Goal: Task Accomplishment & Management: Use online tool/utility

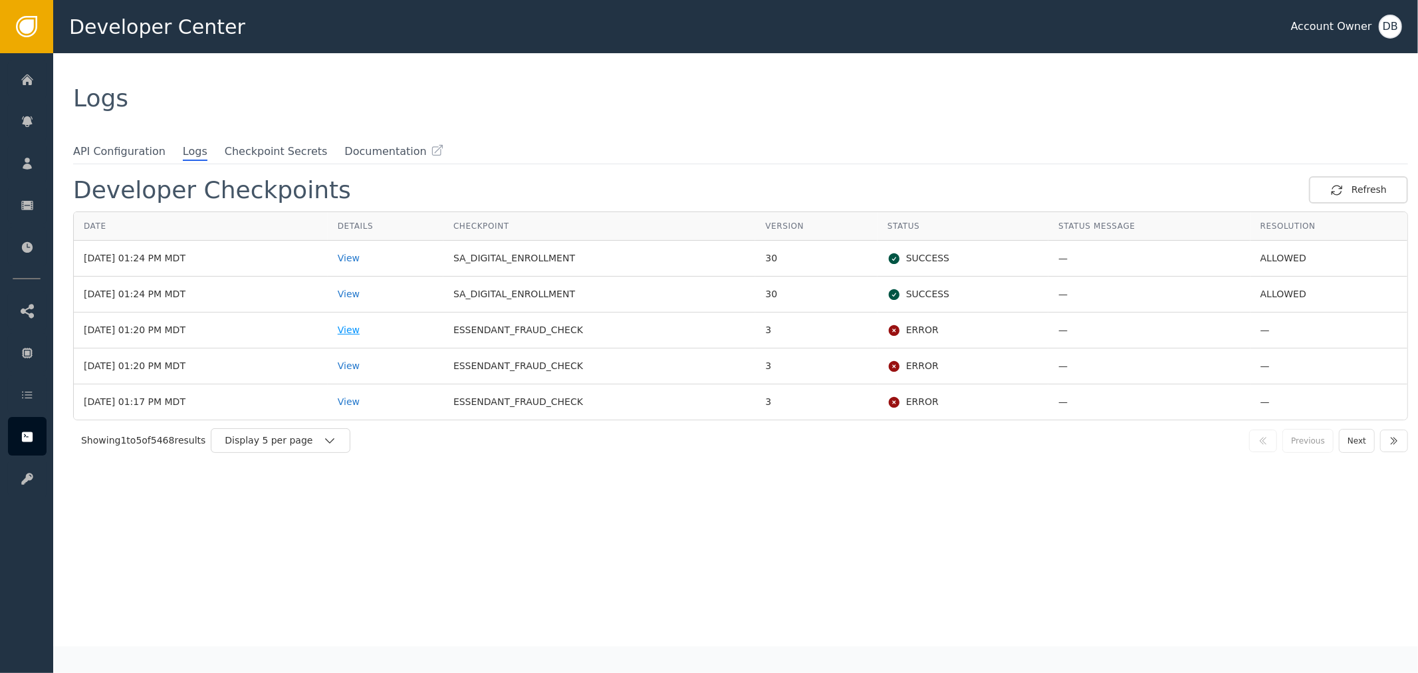
click at [383, 331] on div "View" at bounding box center [386, 330] width 96 height 14
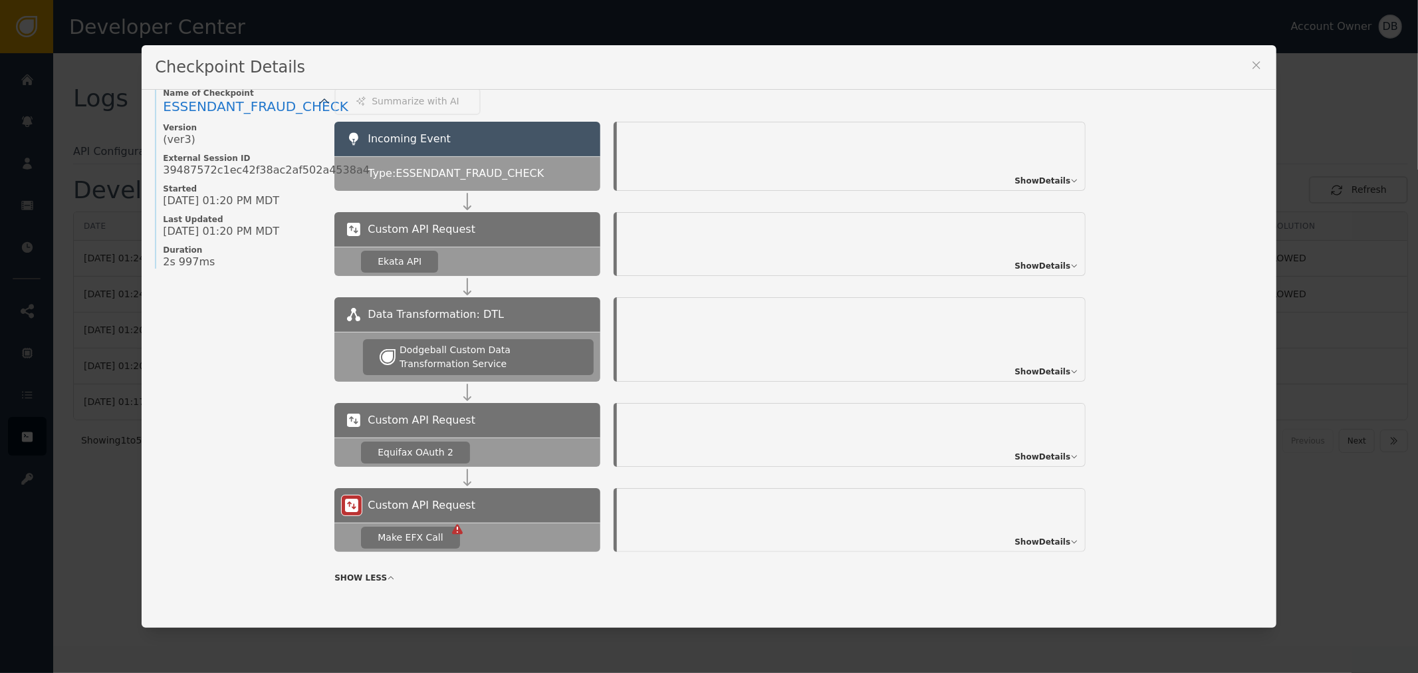
scroll to position [20, 0]
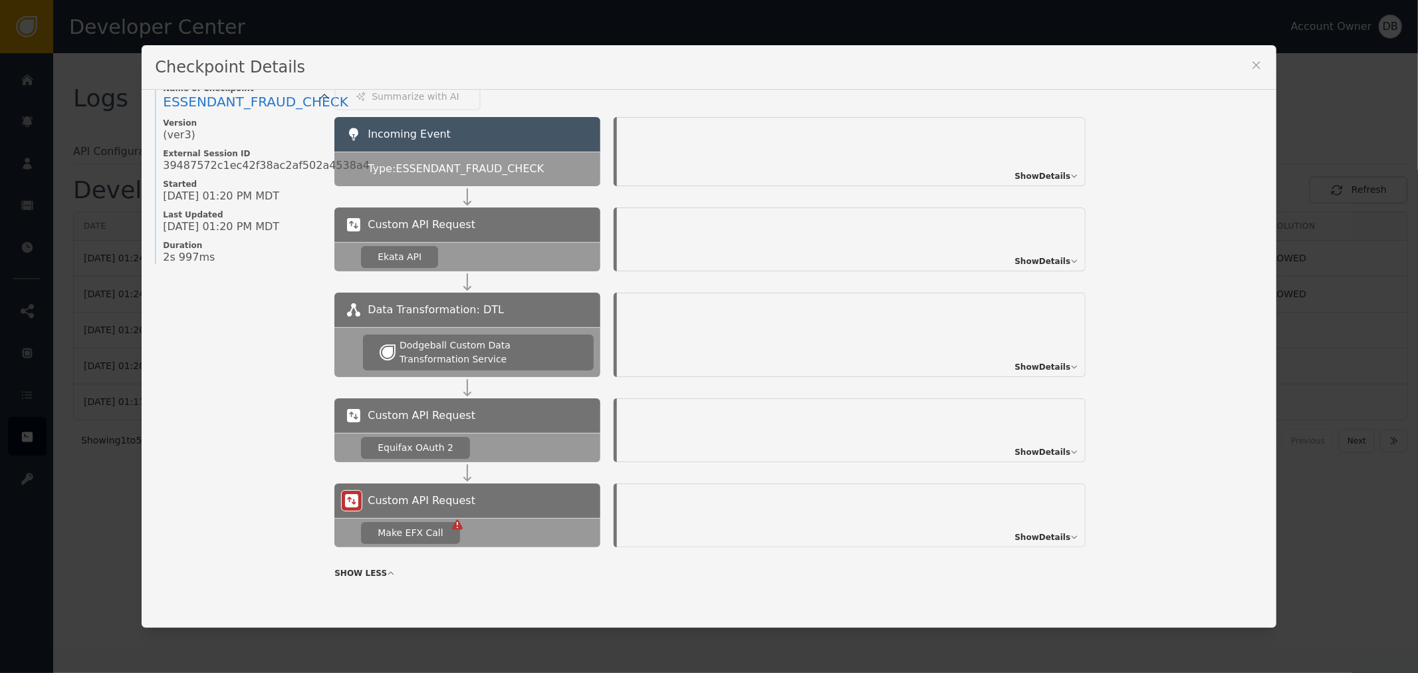
click at [1047, 544] on div "Show Details" at bounding box center [851, 515] width 469 height 64
click at [1053, 533] on span "Show Details" at bounding box center [1043, 537] width 56 height 12
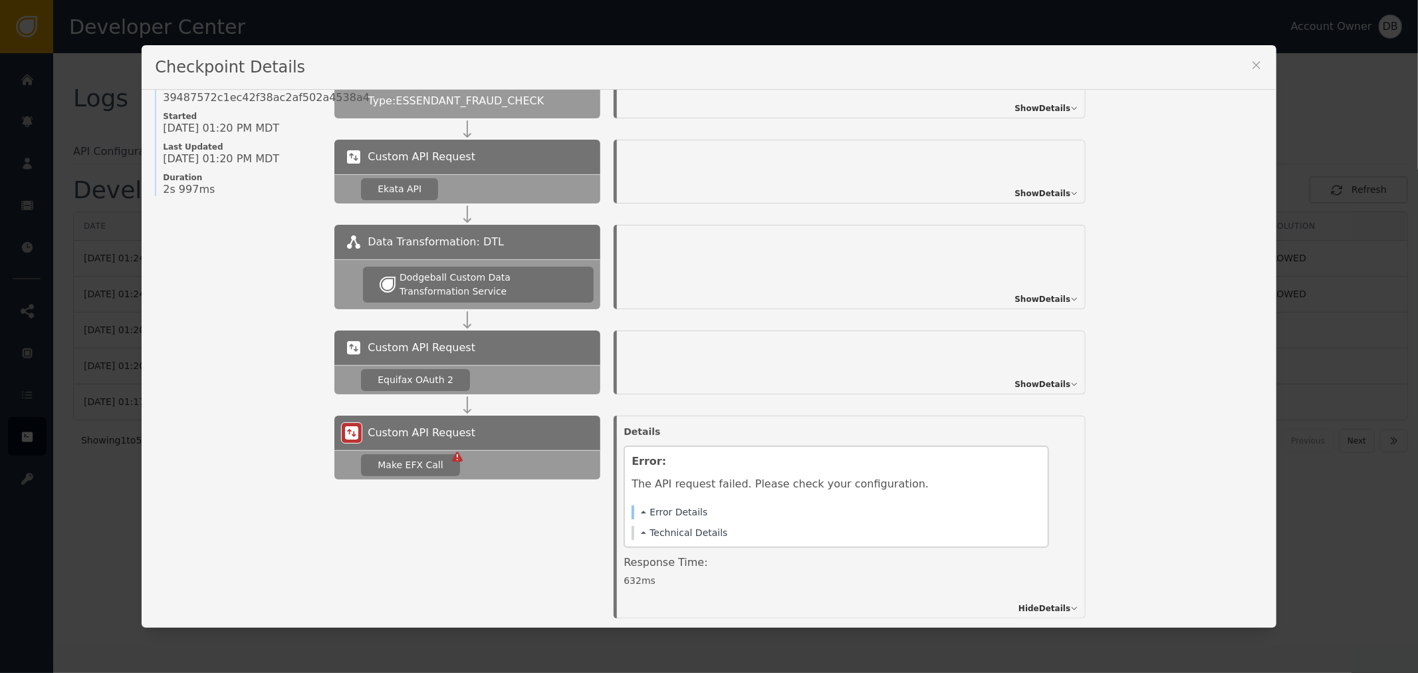
scroll to position [158, 0]
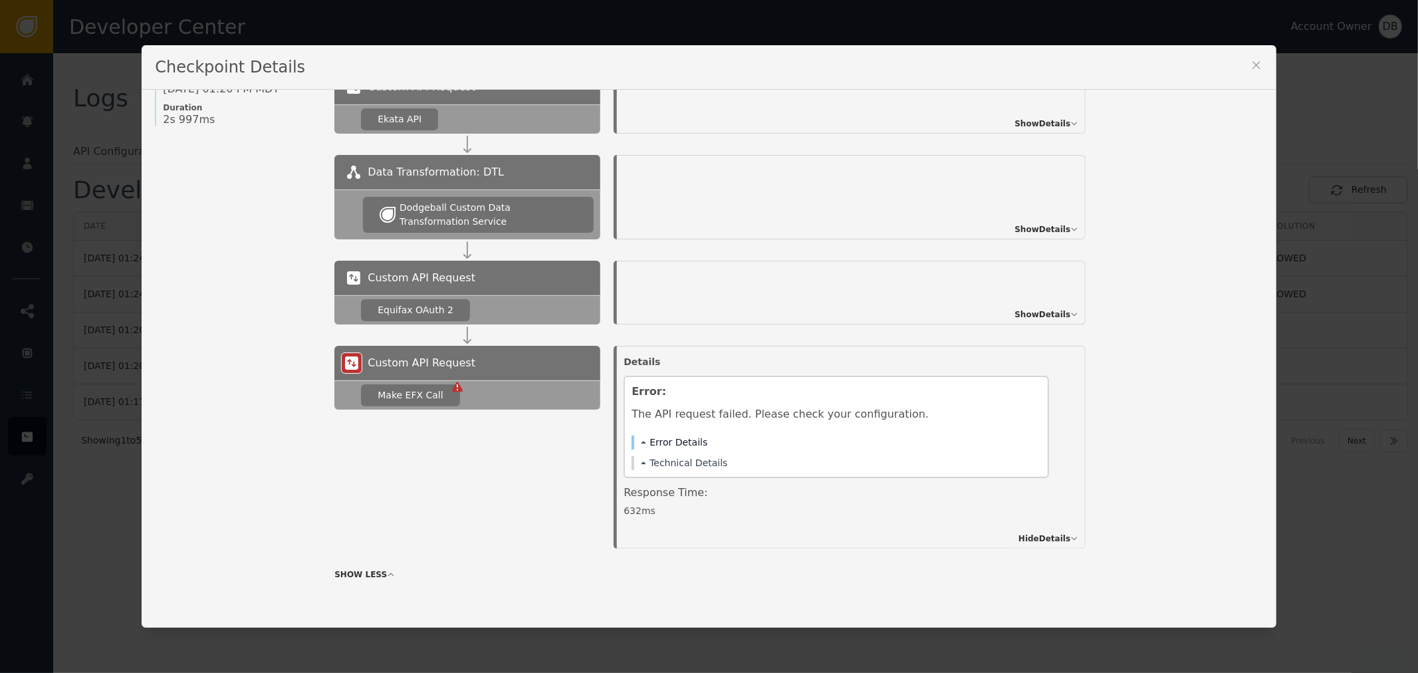
click at [668, 438] on button "Error Details" at bounding box center [674, 443] width 67 height 14
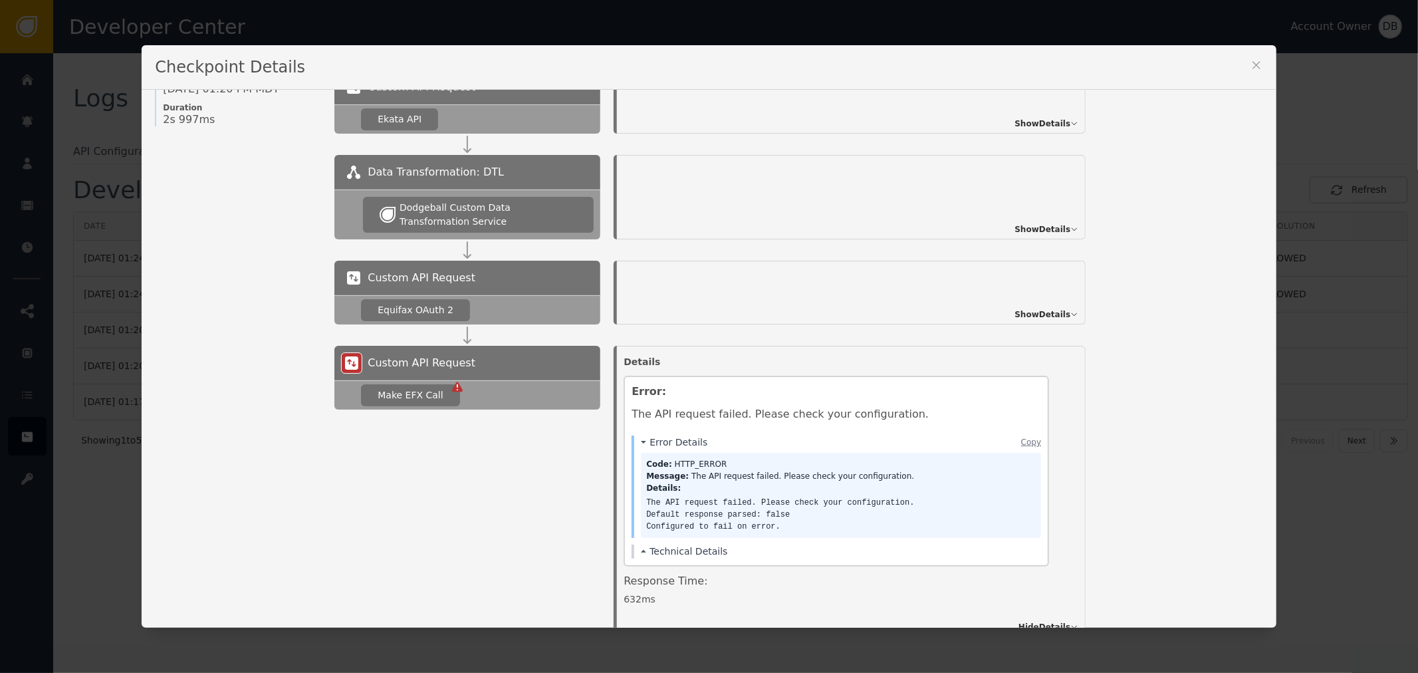
click at [1257, 73] on button at bounding box center [1256, 68] width 13 height 18
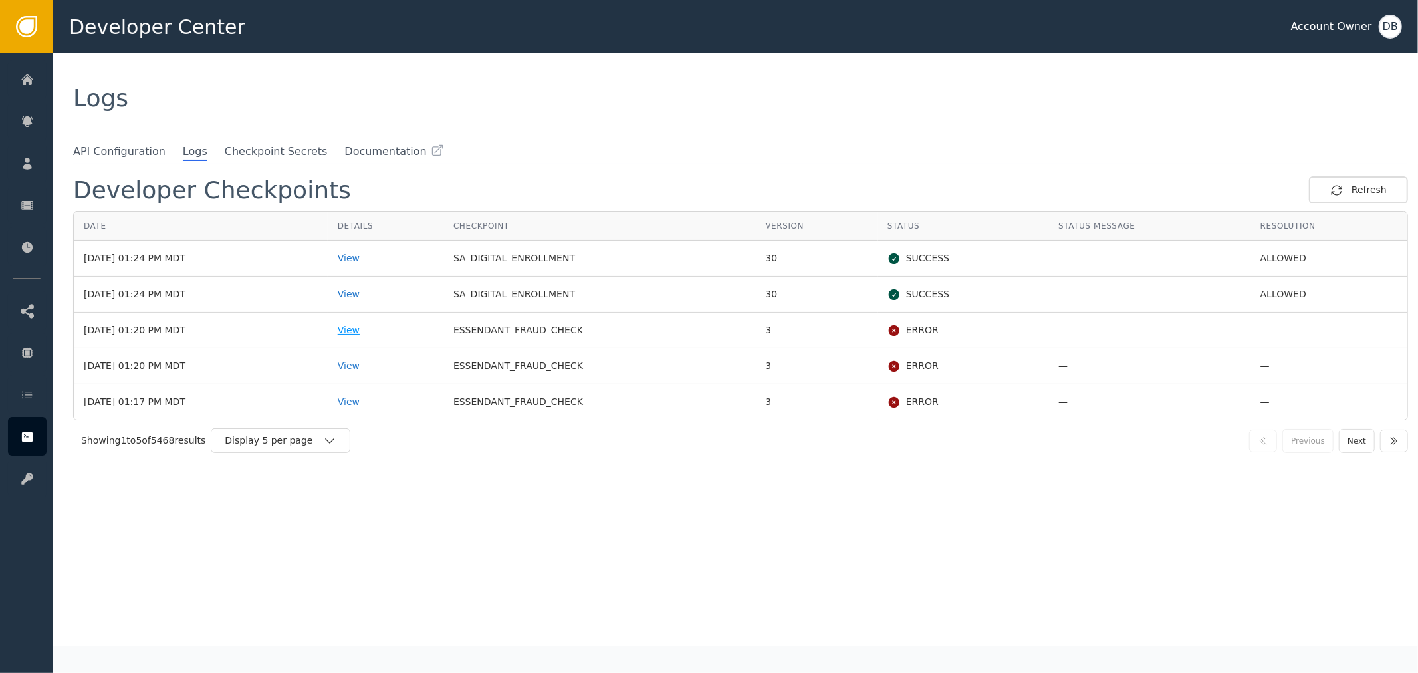
click at [379, 330] on div "View" at bounding box center [386, 330] width 96 height 14
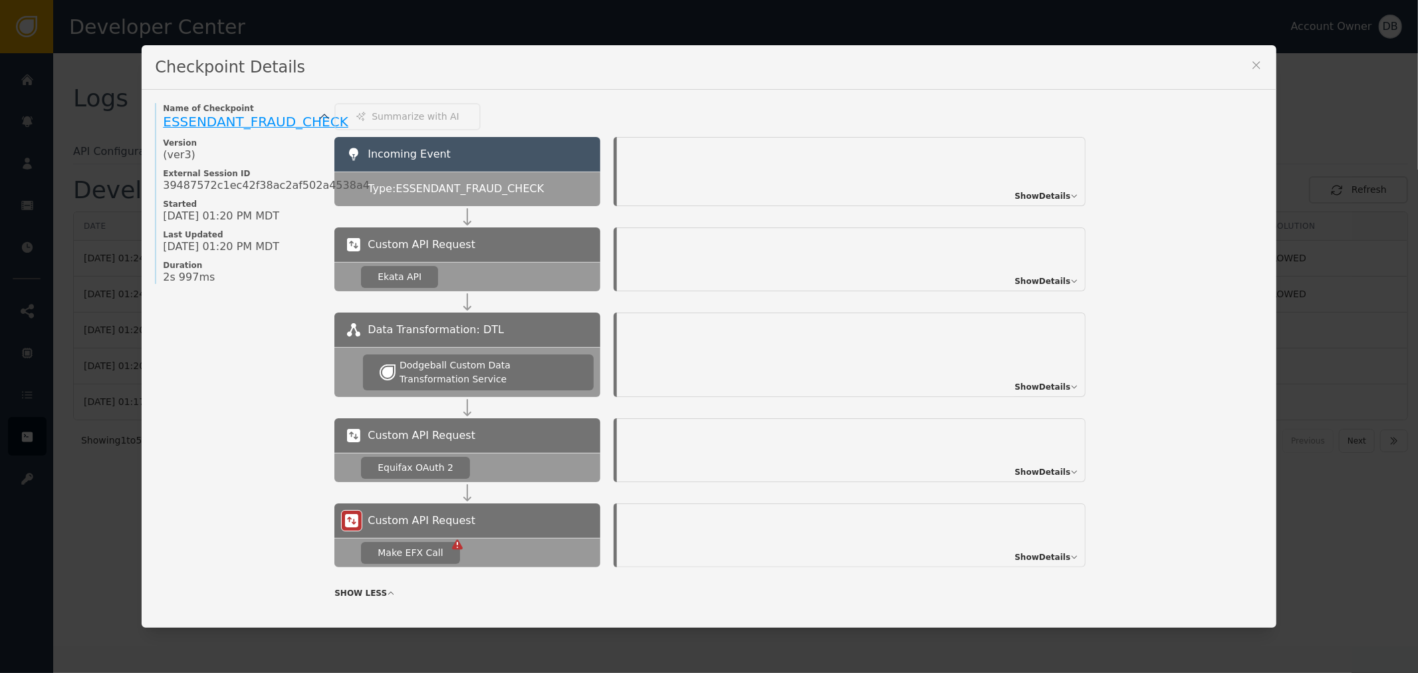
click at [261, 114] on span "ESSENDANT_FRAUD_CHECK" at bounding box center [256, 122] width 186 height 16
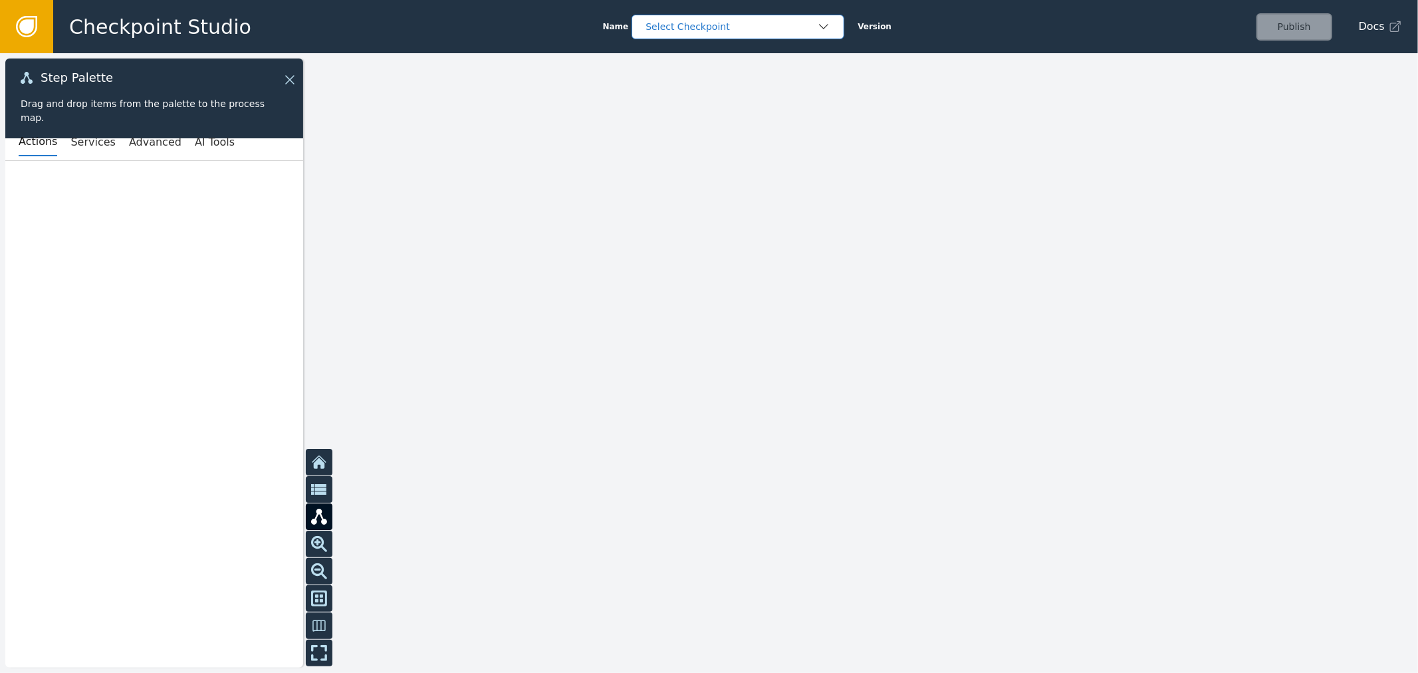
click at [799, 22] on div "Select Checkpoint" at bounding box center [732, 27] width 172 height 14
click at [1172, 148] on div at bounding box center [709, 363] width 1418 height 620
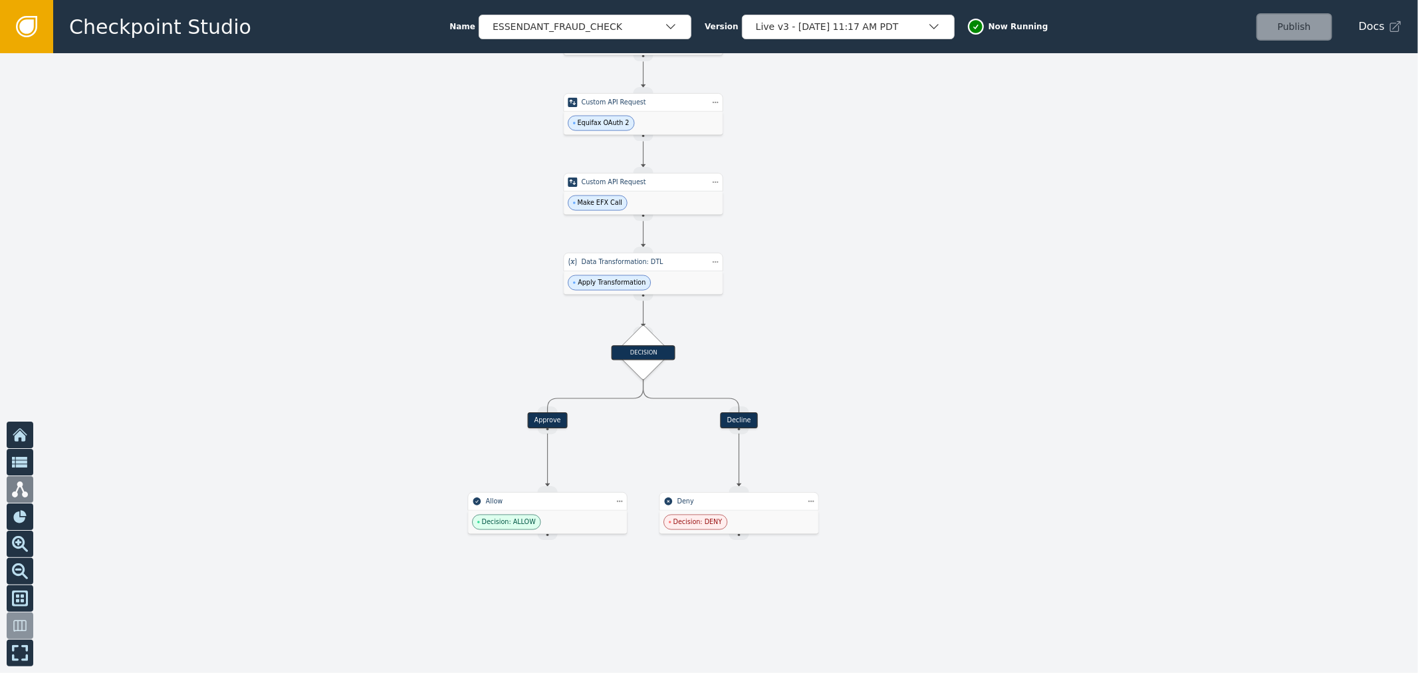
drag, startPoint x: 1078, startPoint y: 490, endPoint x: 940, endPoint y: 203, distance: 318.2
click at [940, 203] on div at bounding box center [709, 363] width 1418 height 620
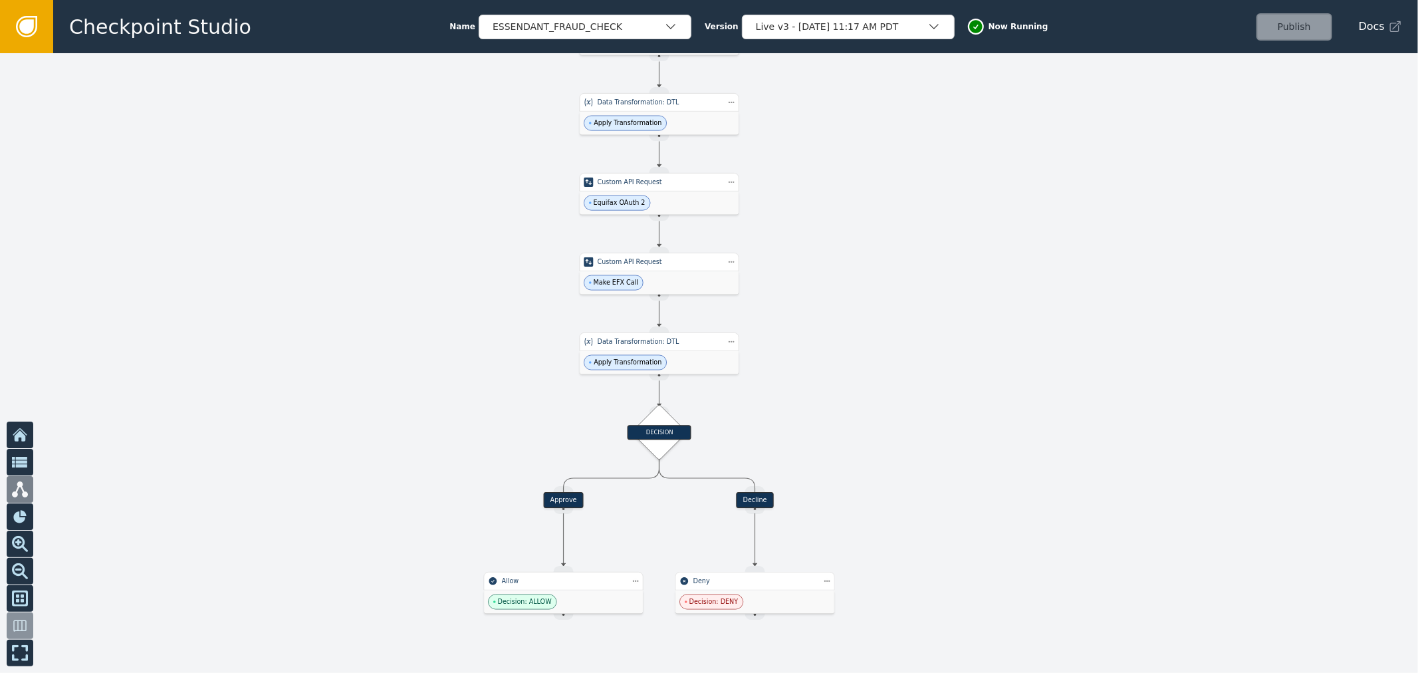
drag, startPoint x: 916, startPoint y: 238, endPoint x: 899, endPoint y: 276, distance: 41.4
click at [926, 273] on div at bounding box center [709, 363] width 1418 height 620
click at [680, 277] on div "Make EFX Call" at bounding box center [659, 283] width 159 height 23
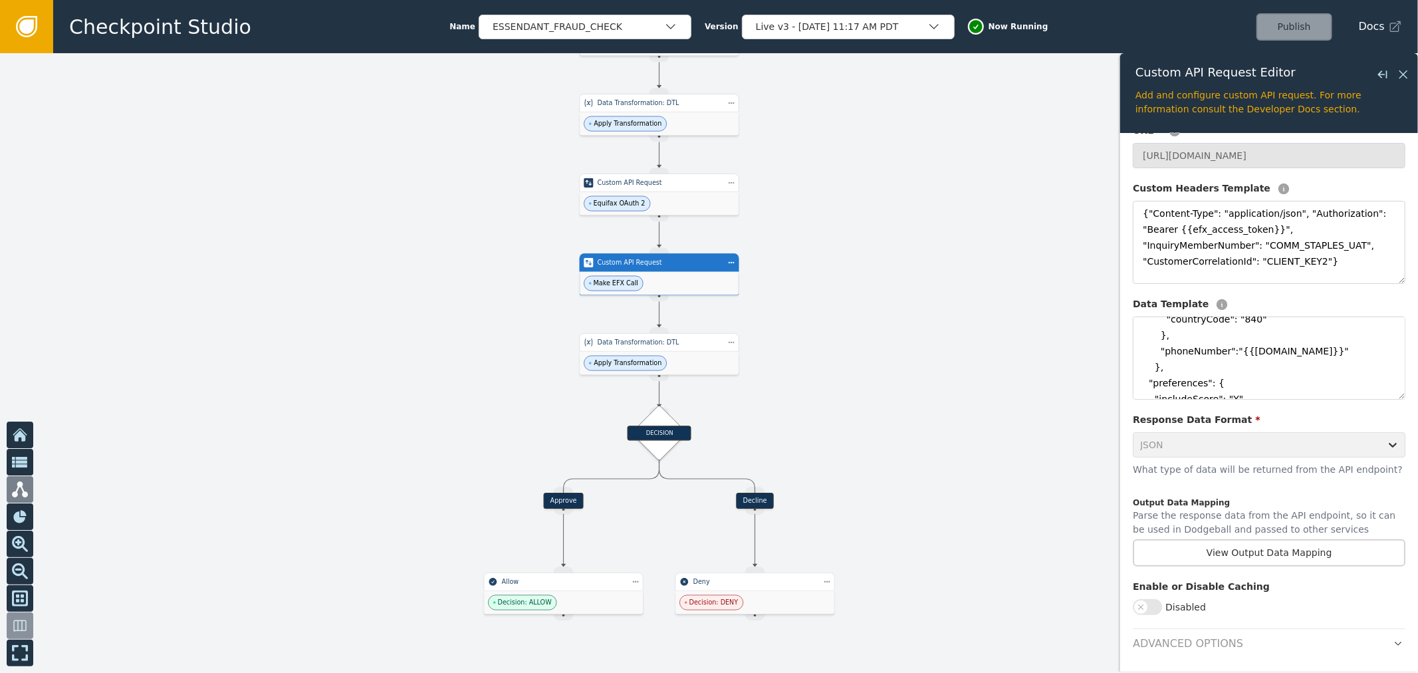
scroll to position [287, 0]
click at [1159, 603] on button "Disabled" at bounding box center [1147, 607] width 29 height 16
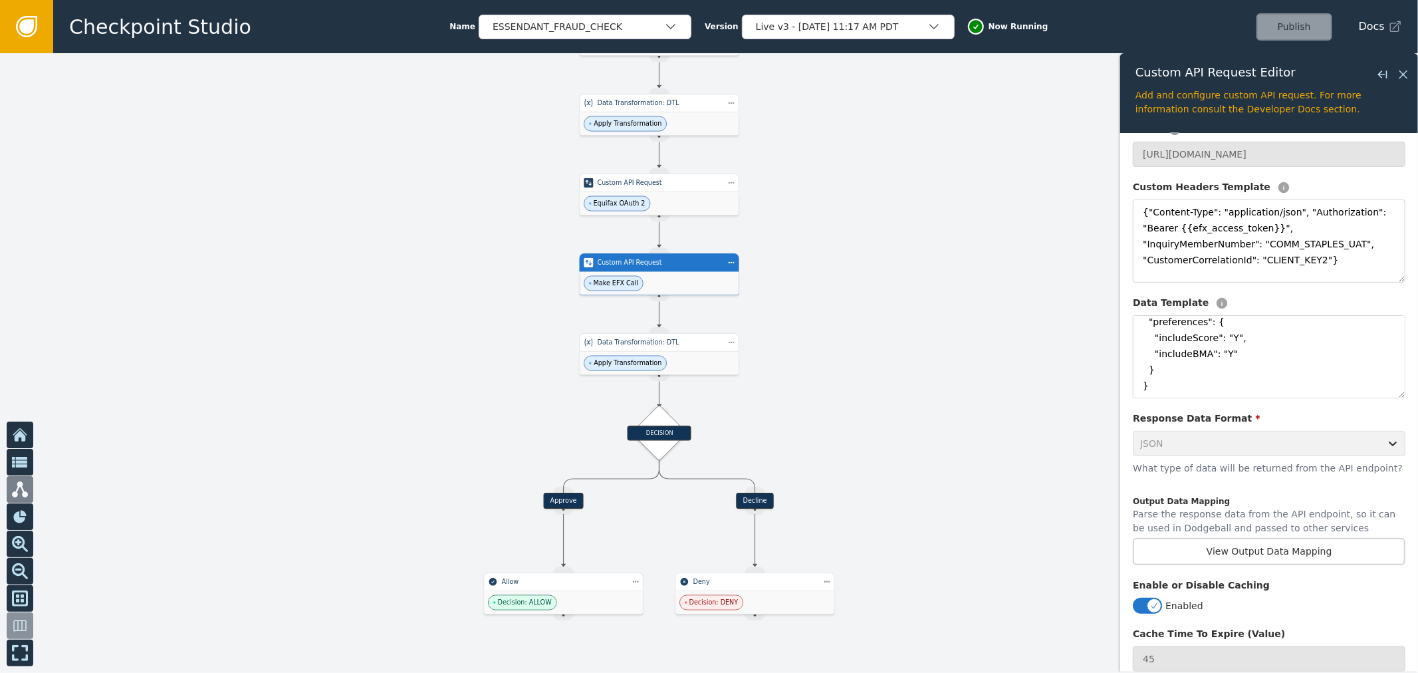
scroll to position [291, 0]
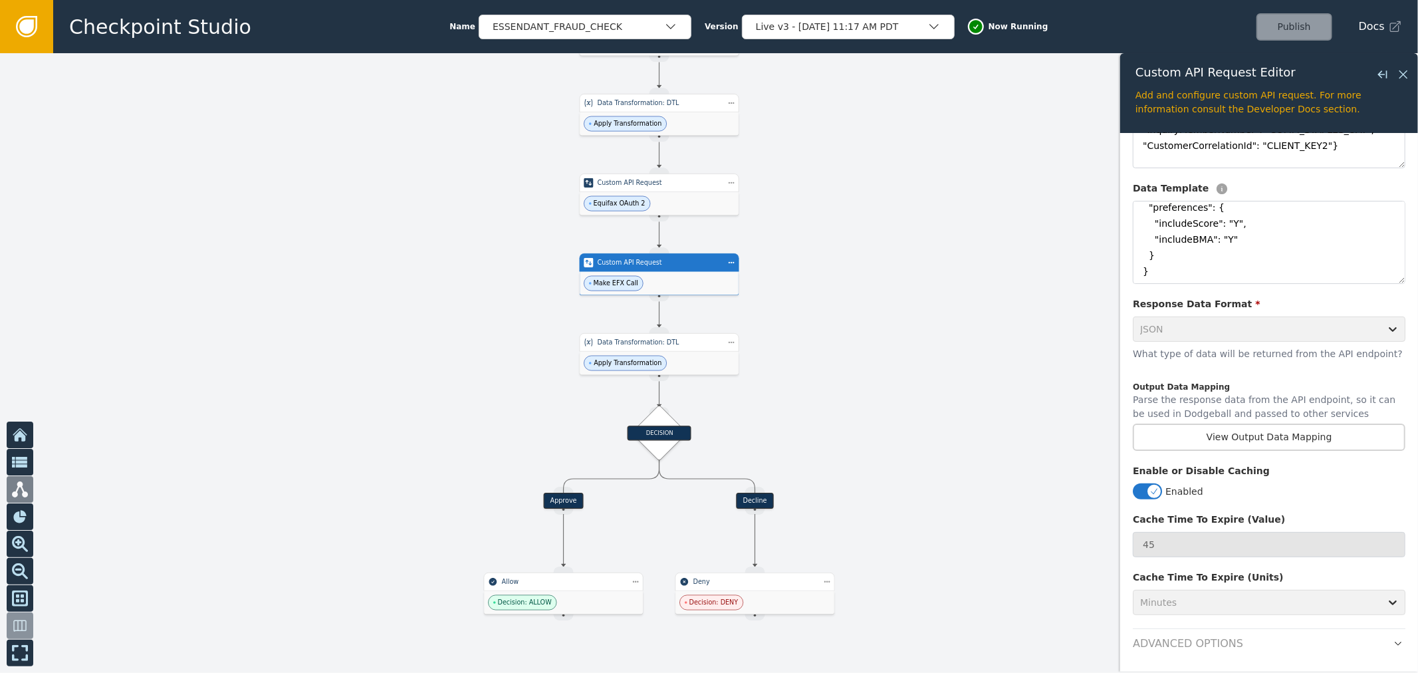
click at [1162, 495] on div "Enabled" at bounding box center [1269, 491] width 273 height 16
click at [1156, 487] on icon "button" at bounding box center [1154, 491] width 9 height 9
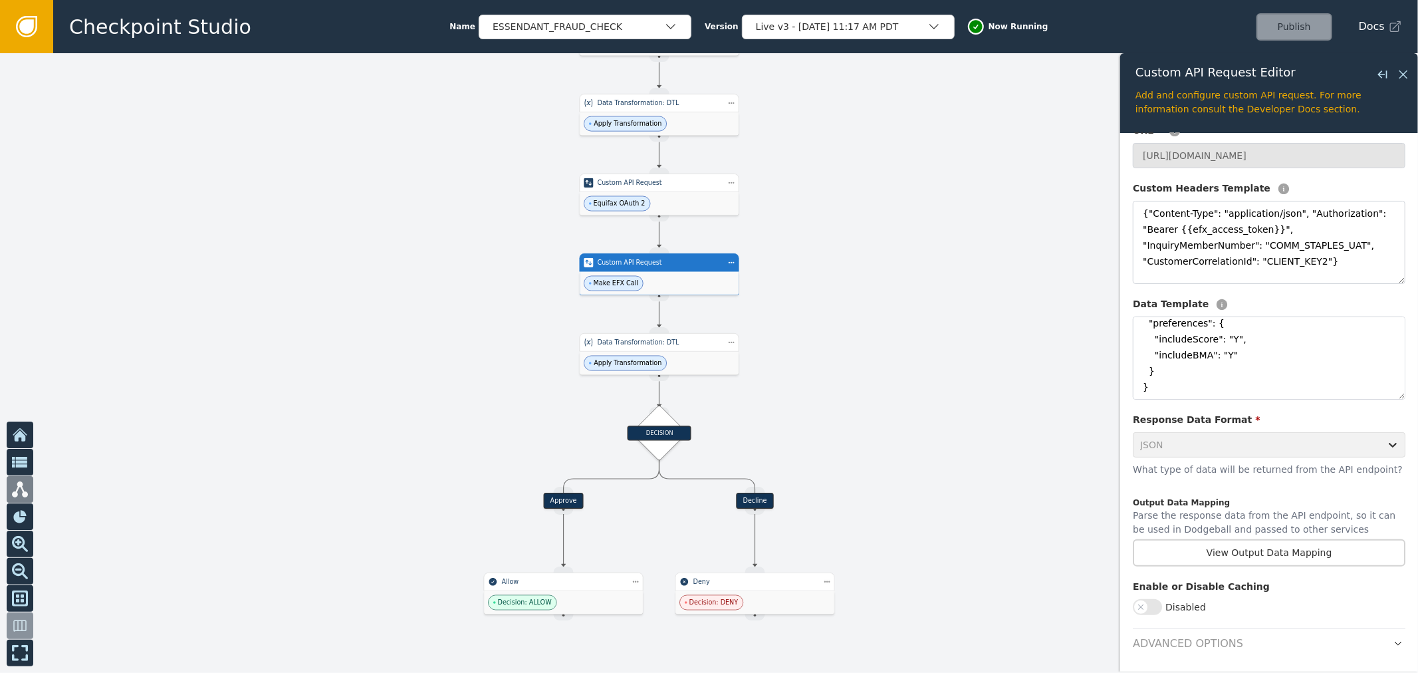
scroll to position [176, 0]
click at [1287, 642] on header "Advanced Options" at bounding box center [1269, 639] width 273 height 23
click at [1394, 643] on icon "button" at bounding box center [1398, 643] width 9 height 9
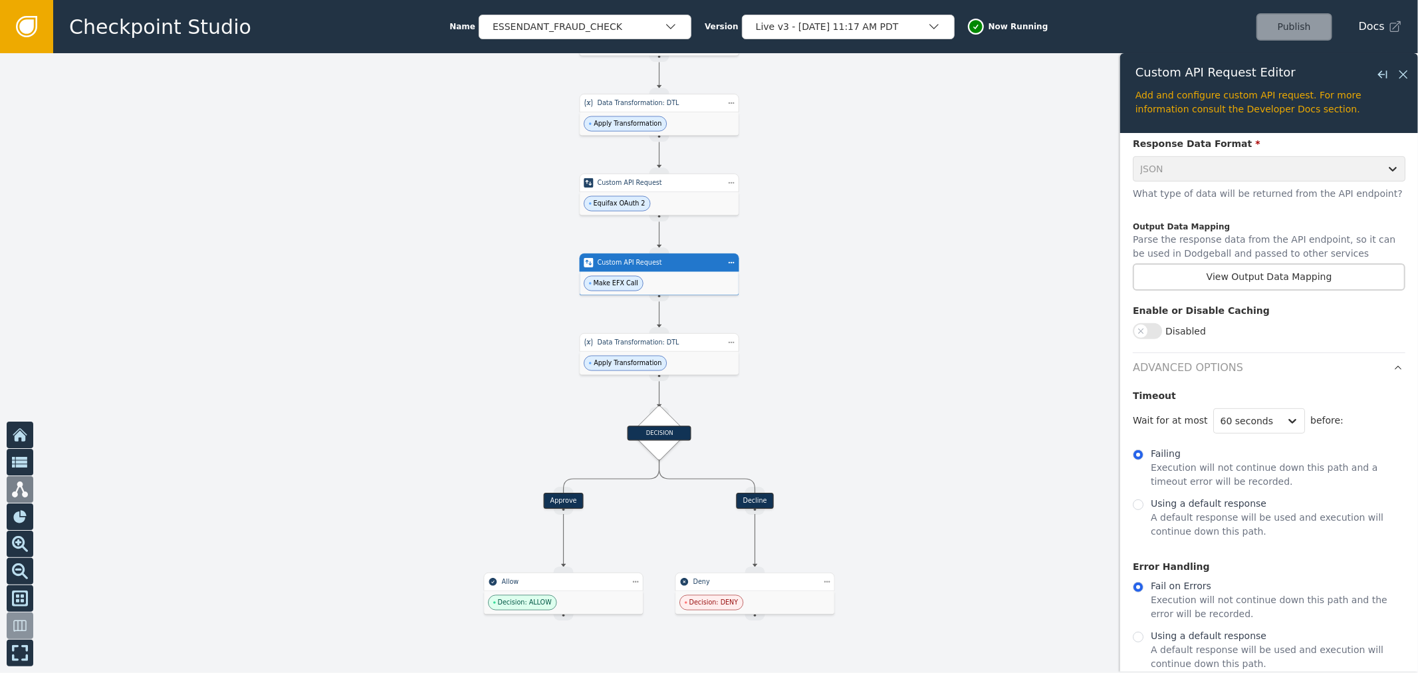
scroll to position [474, 0]
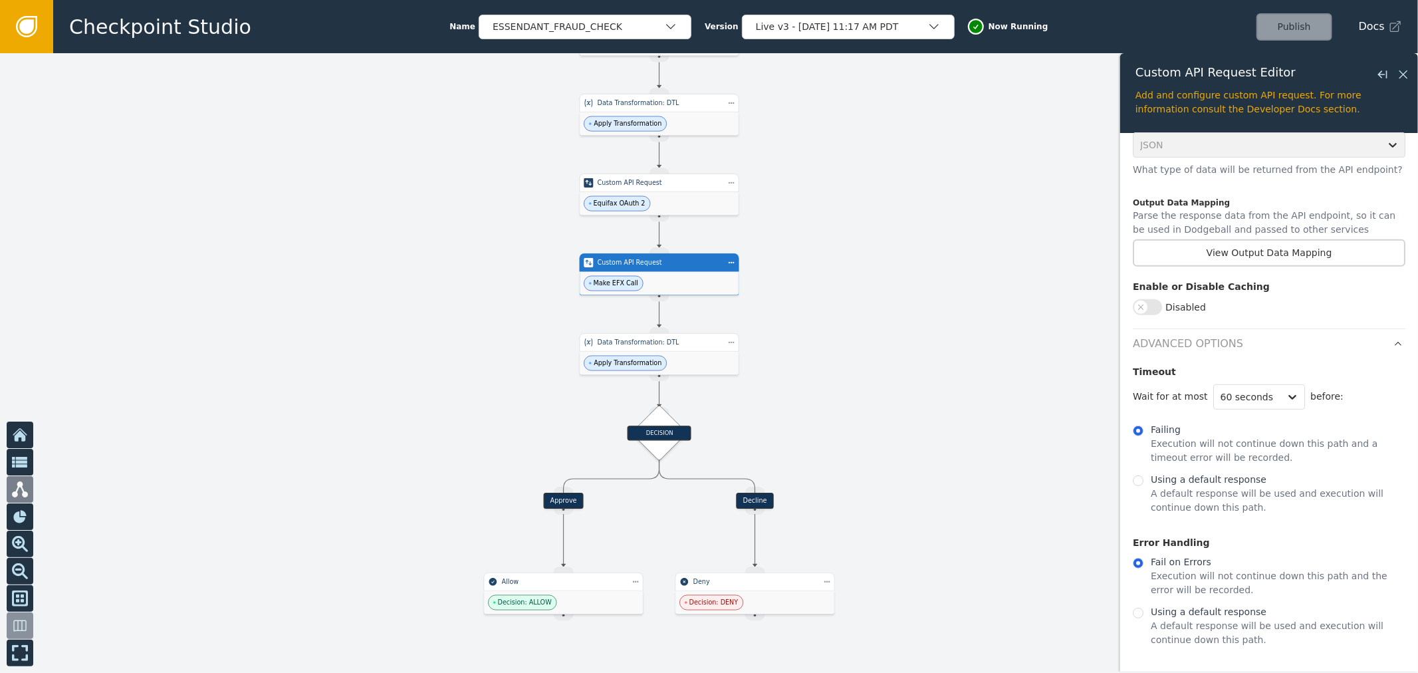
click at [1172, 485] on p "Using a default response" at bounding box center [1278, 480] width 255 height 14
click at [1144, 485] on input "Using a default response A default response will be used and execution will con…" at bounding box center [1138, 480] width 11 height 11
radio input "true"
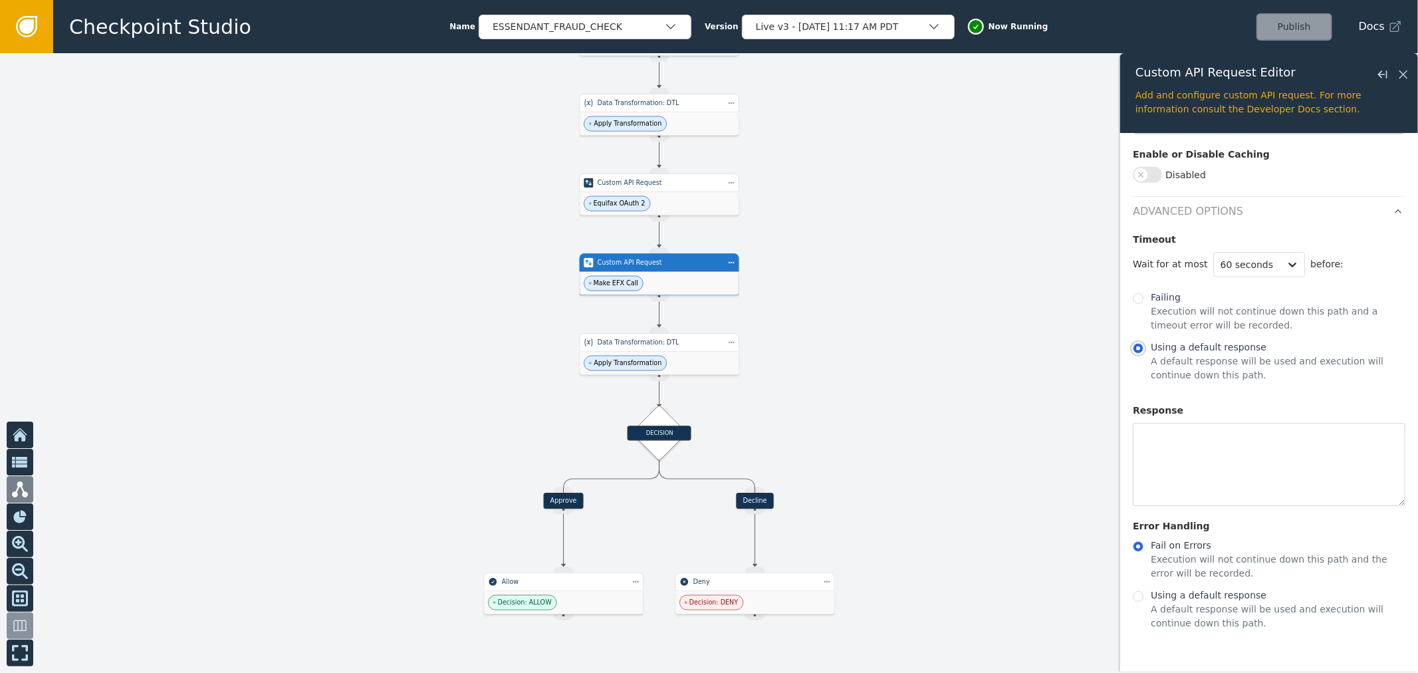
scroll to position [609, 0]
click at [1180, 606] on p "A default response will be used and execution will continue down this path." at bounding box center [1278, 616] width 255 height 28
click at [1144, 602] on input "Using a default response A default response will be used and execution will con…" at bounding box center [1138, 596] width 11 height 11
radio input "true"
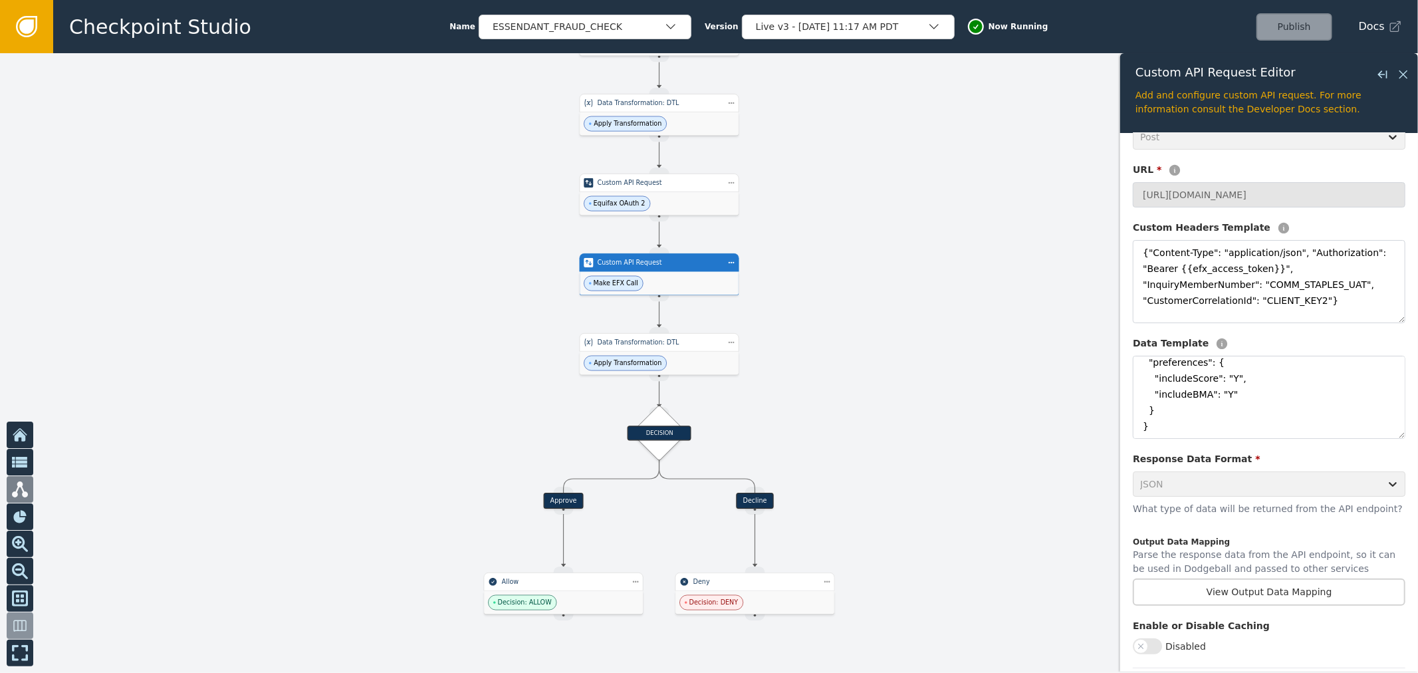
scroll to position [0, 0]
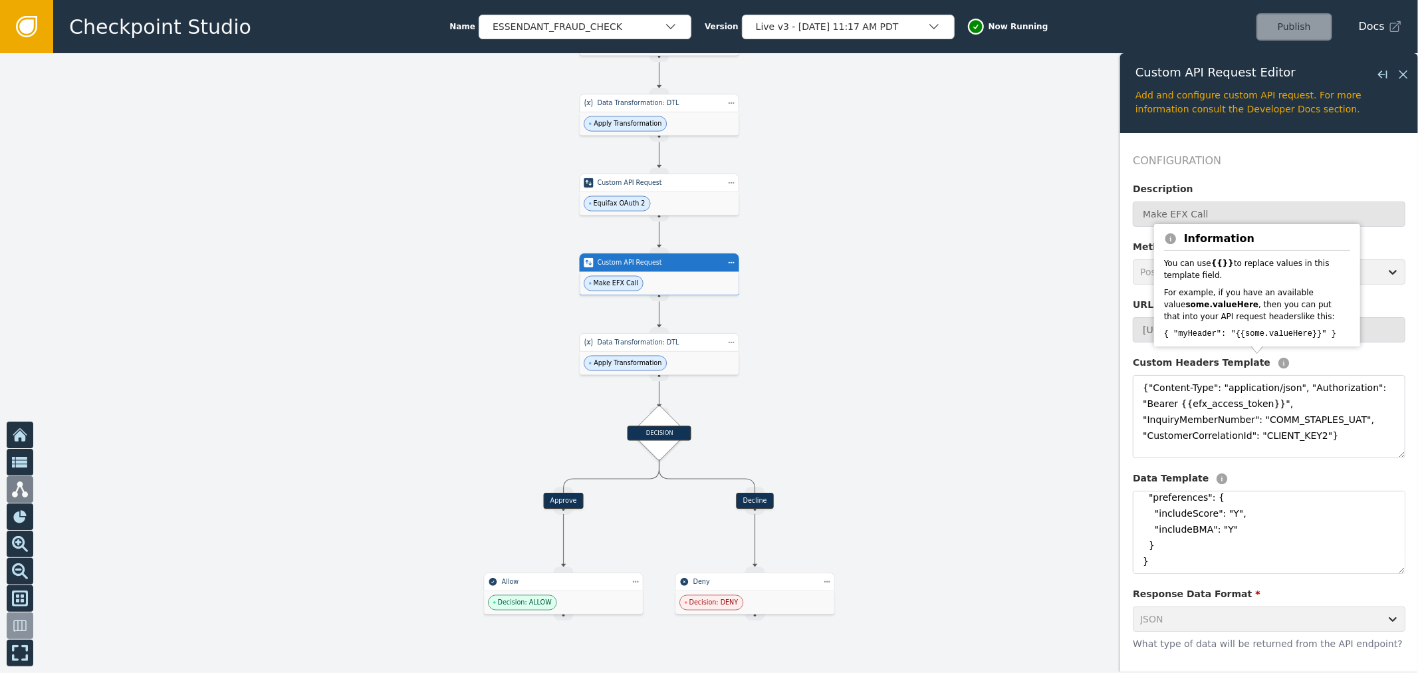
click at [962, 265] on div at bounding box center [709, 363] width 1418 height 620
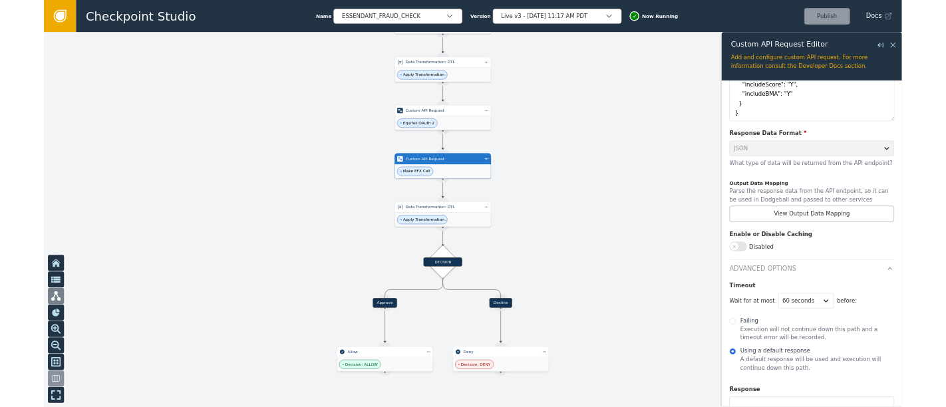
scroll to position [726, 0]
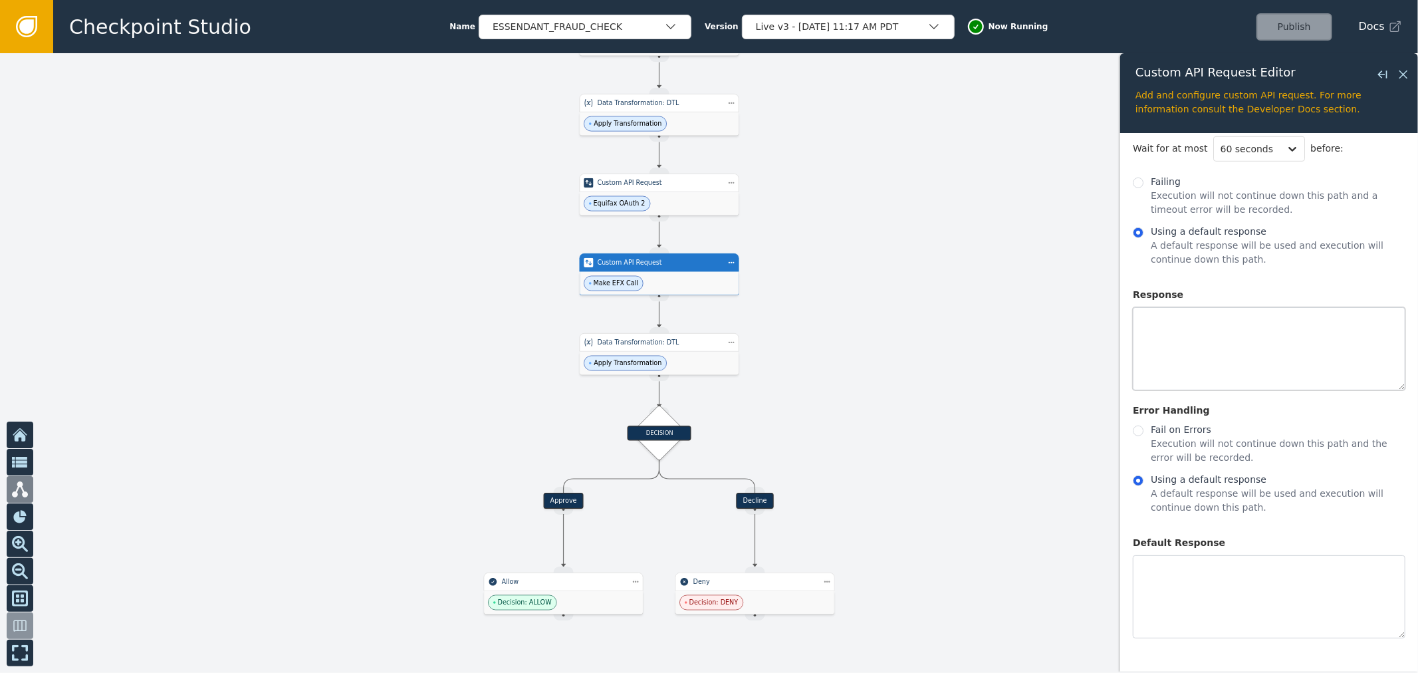
click at [1266, 333] on textarea at bounding box center [1269, 348] width 273 height 83
click at [1304, 320] on textarea at bounding box center [1269, 348] width 273 height 83
click at [1294, 331] on textarea at bounding box center [1269, 348] width 273 height 83
click at [924, 43] on div "Checkpoint Studio Name ESSENDANT_FRAUD_CHECK Version Live v3 - [DATE] 11:17 AM …" at bounding box center [735, 26] width 1365 height 53
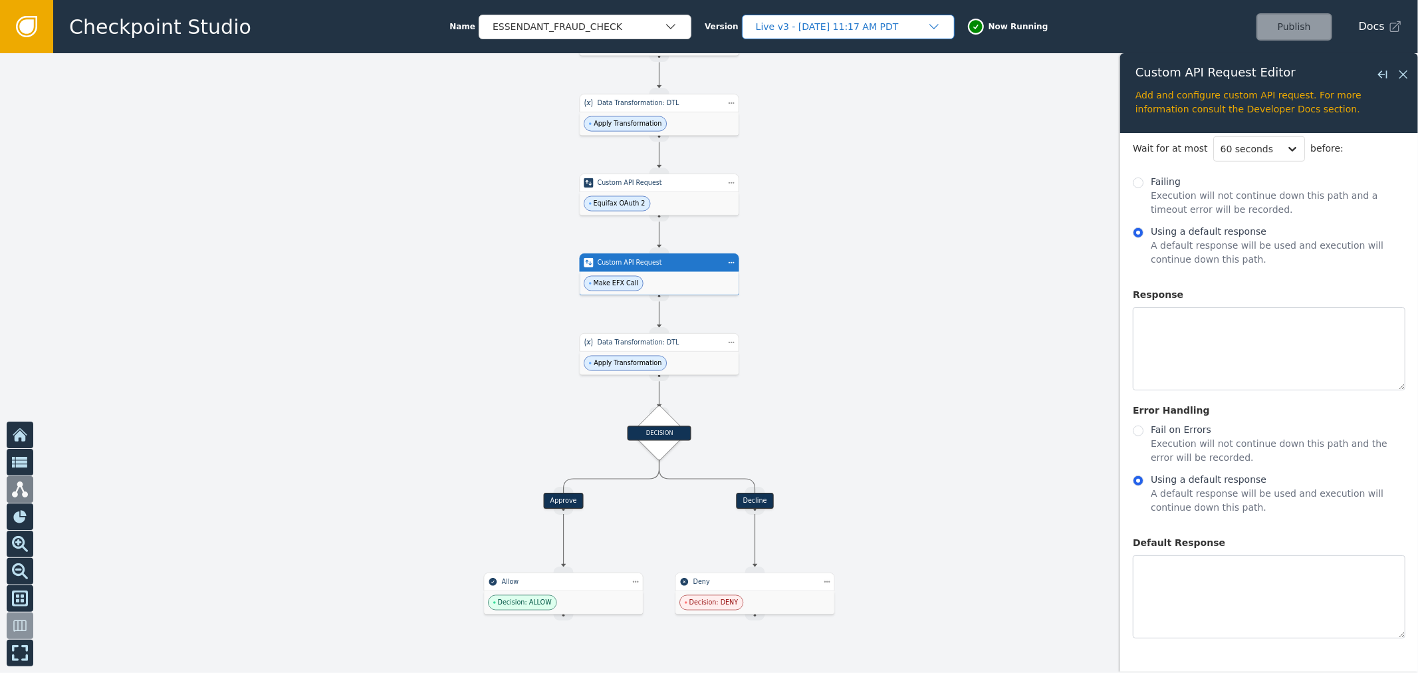
click at [878, 22] on div "Live v3 - [DATE] 11:17 AM PDT" at bounding box center [842, 27] width 172 height 14
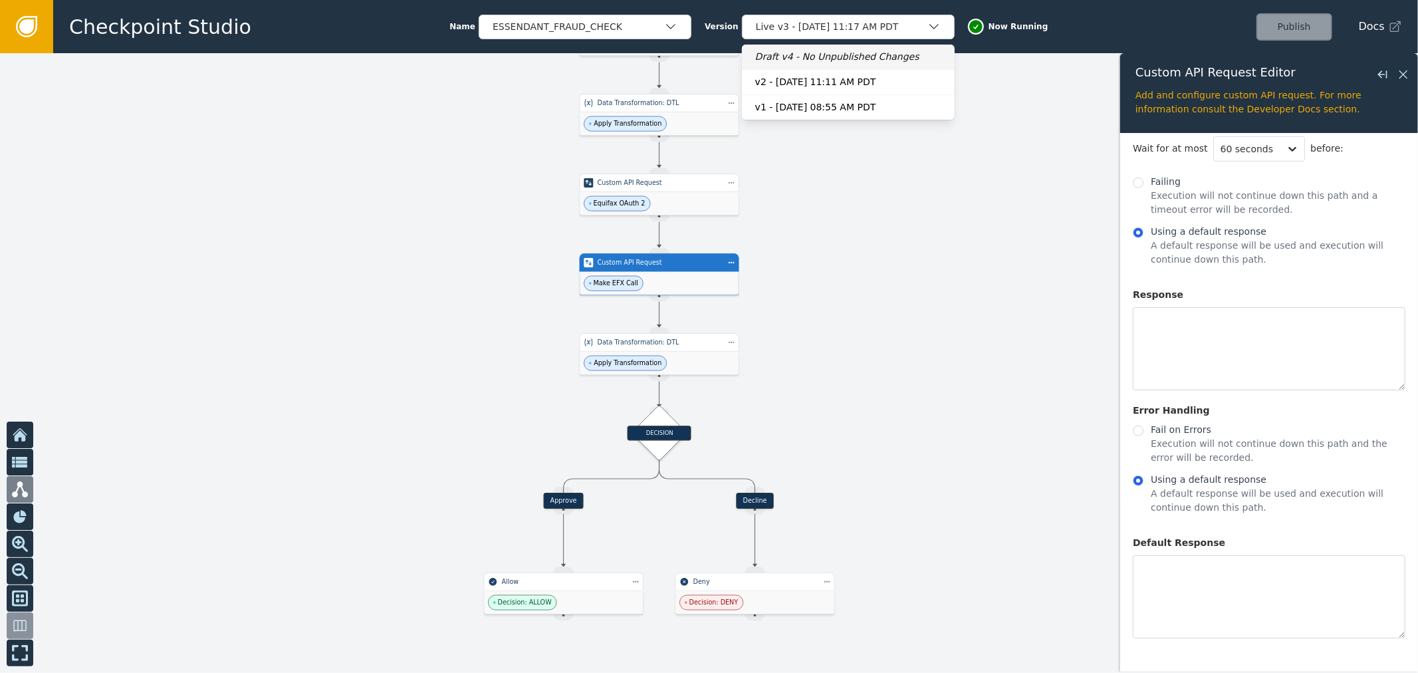
click at [847, 62] on div "Draft v4 - No Unpublished Changes" at bounding box center [848, 57] width 186 height 14
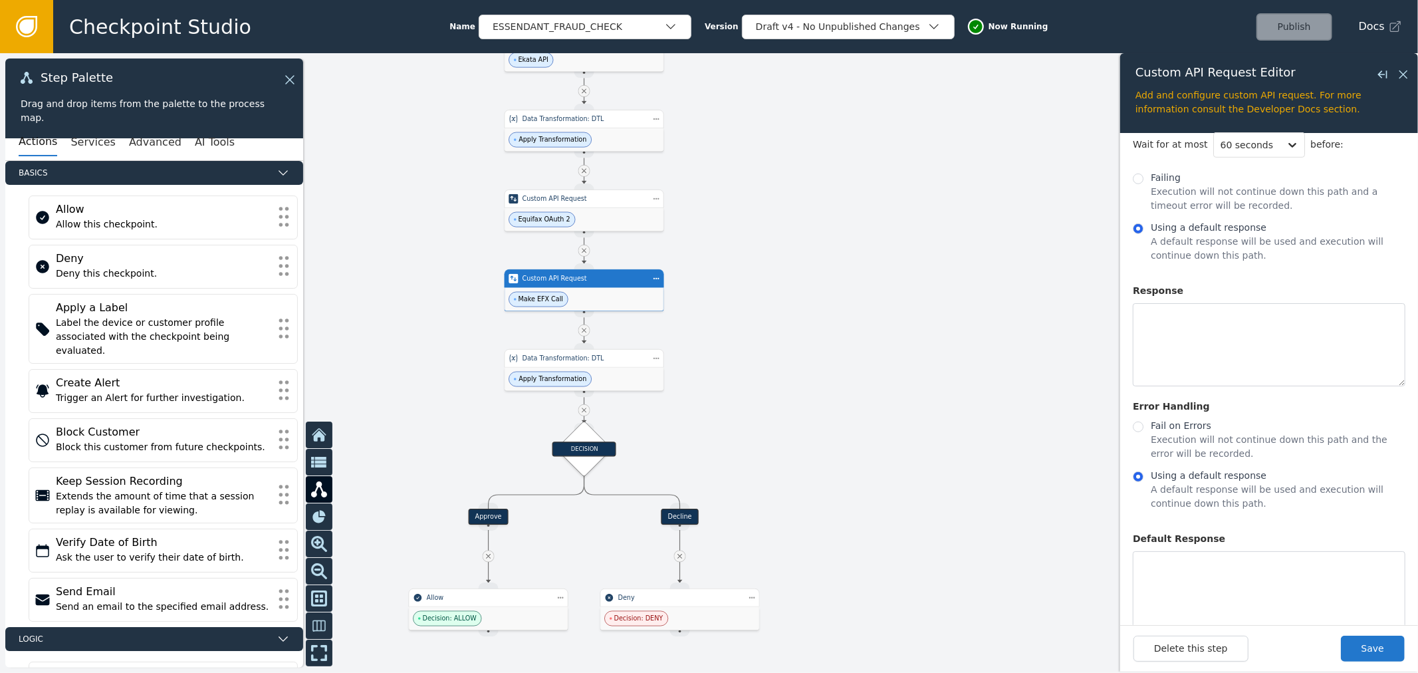
drag, startPoint x: 927, startPoint y: 307, endPoint x: 852, endPoint y: 324, distance: 77.0
click at [852, 324] on div at bounding box center [709, 363] width 1418 height 620
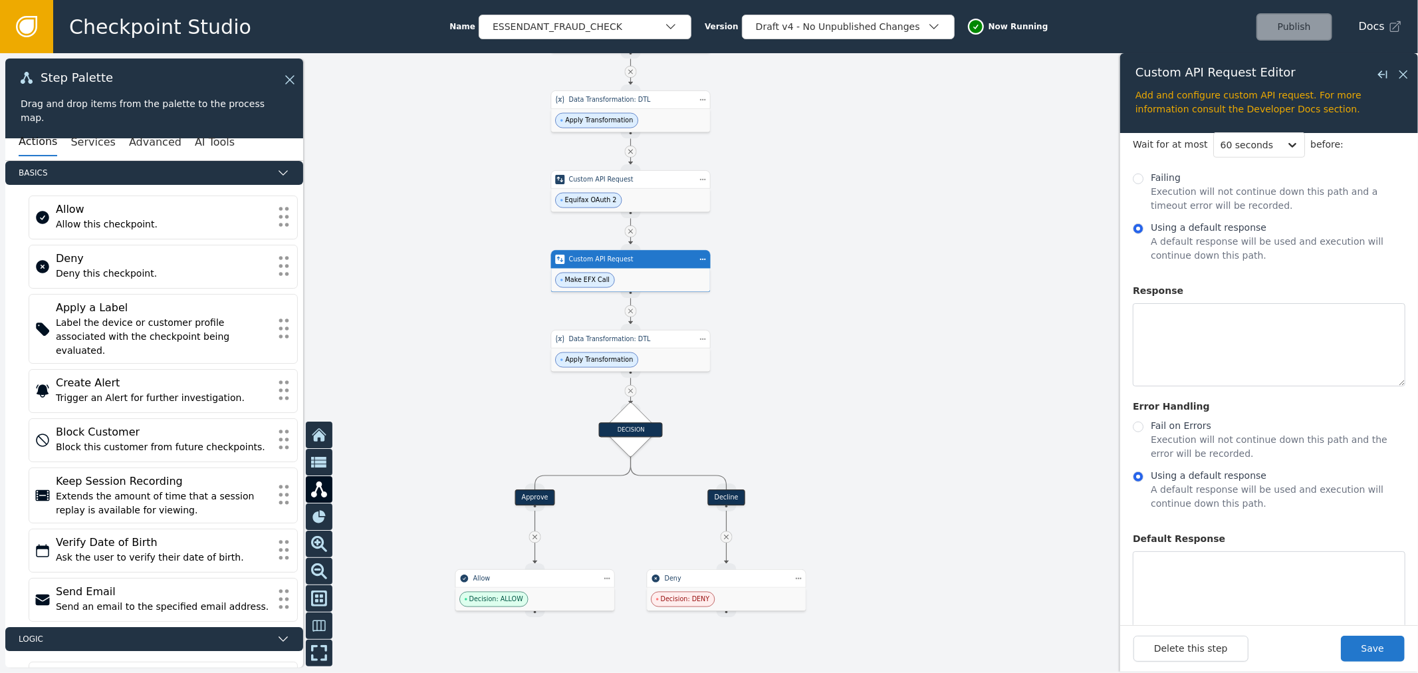
drag, startPoint x: 852, startPoint y: 324, endPoint x: 898, endPoint y: 305, distance: 50.4
click at [898, 305] on div at bounding box center [709, 363] width 1418 height 620
click at [1373, 662] on div "Delete this step Save" at bounding box center [1270, 648] width 298 height 47
click at [1373, 660] on button "Save" at bounding box center [1373, 649] width 64 height 26
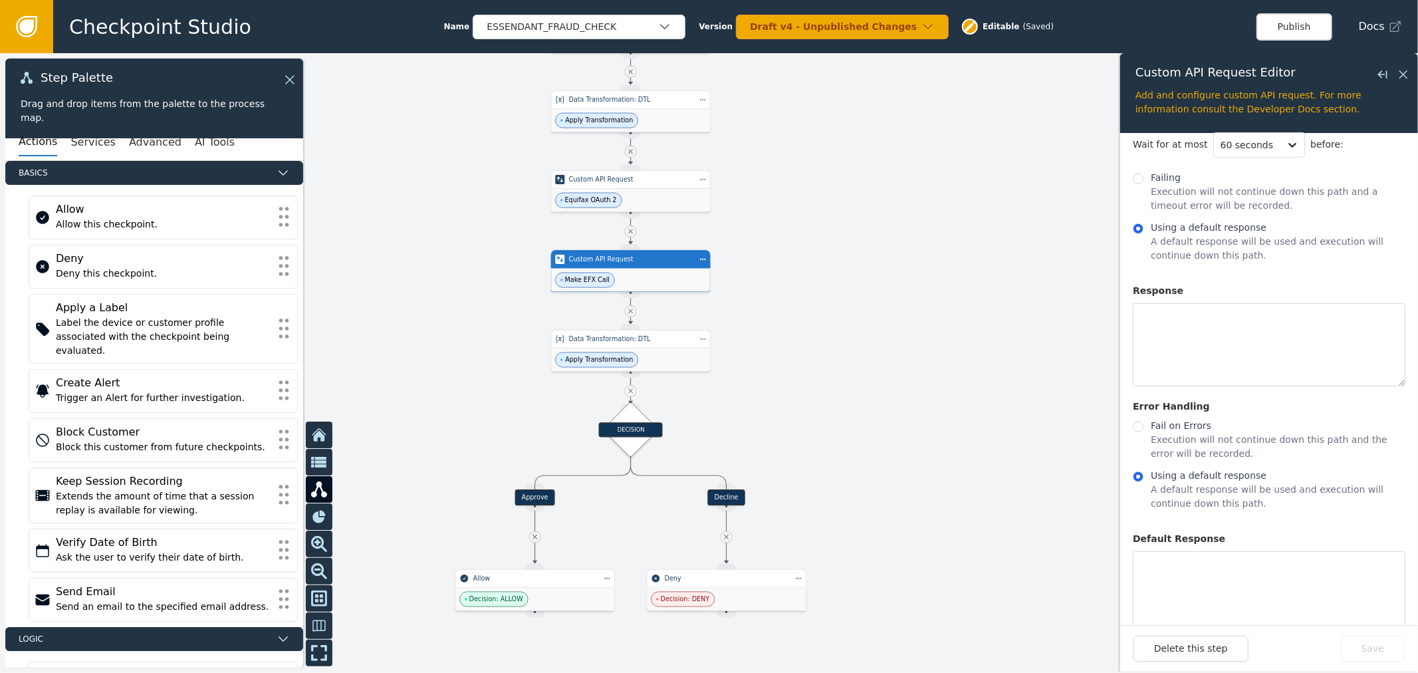
click at [1073, 379] on div at bounding box center [709, 363] width 1418 height 620
click at [1314, 36] on button "Publish" at bounding box center [1295, 26] width 76 height 27
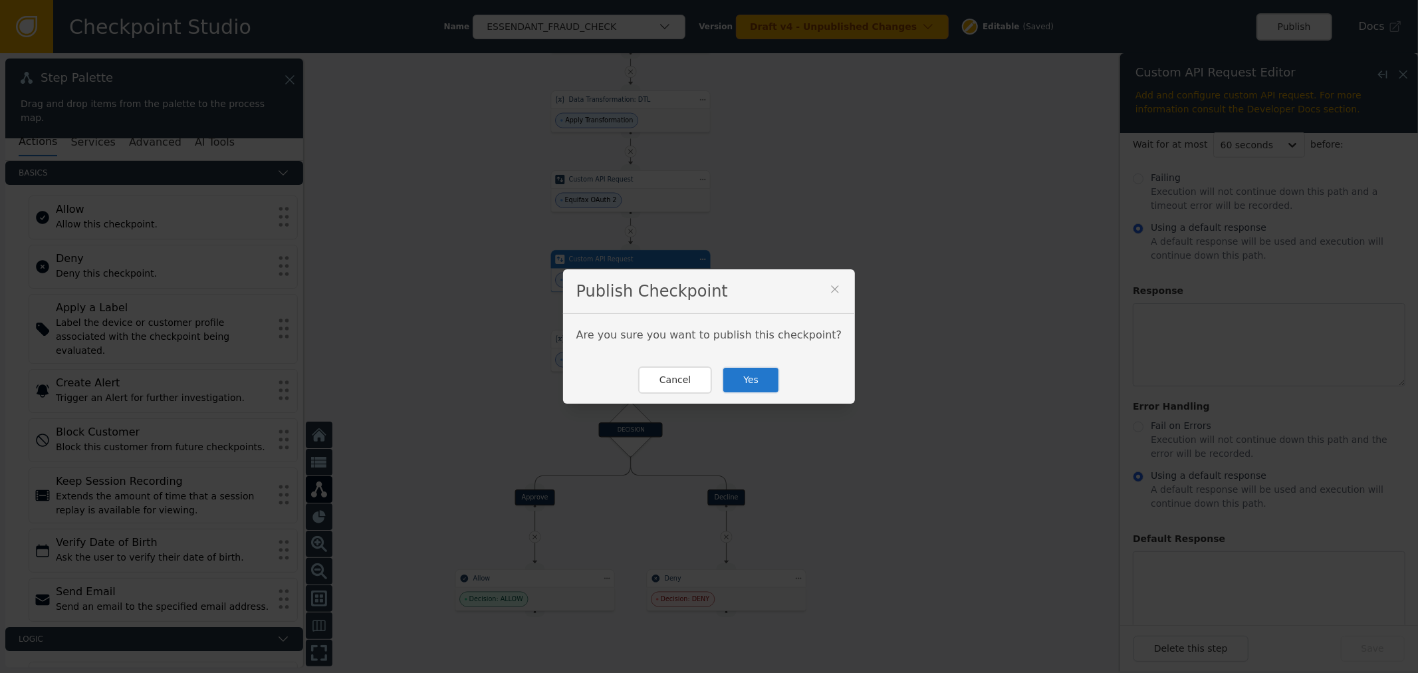
click at [829, 293] on icon at bounding box center [835, 289] width 13 height 13
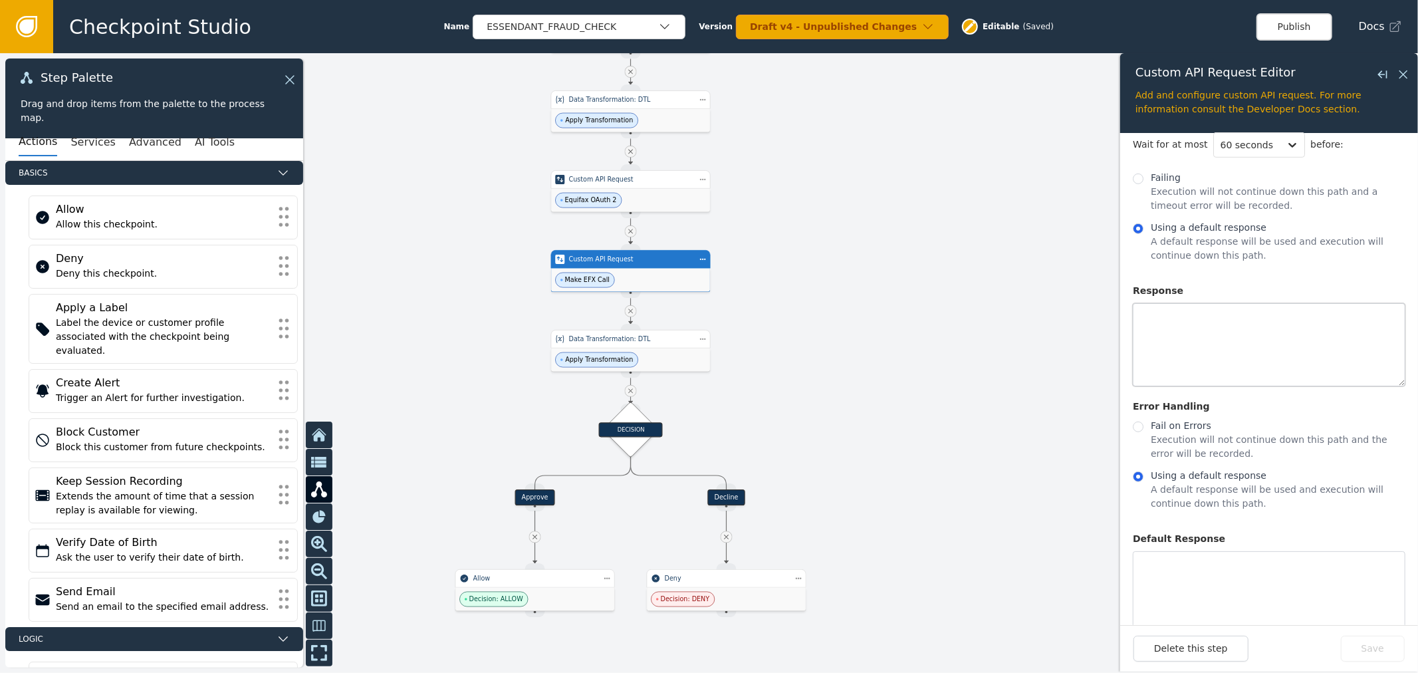
click at [1244, 324] on textarea at bounding box center [1269, 344] width 273 height 83
type textarea "{}"
click at [1214, 587] on textarea at bounding box center [1269, 592] width 273 height 83
type textarea "{}"
click at [1373, 650] on button "Save" at bounding box center [1373, 649] width 64 height 26
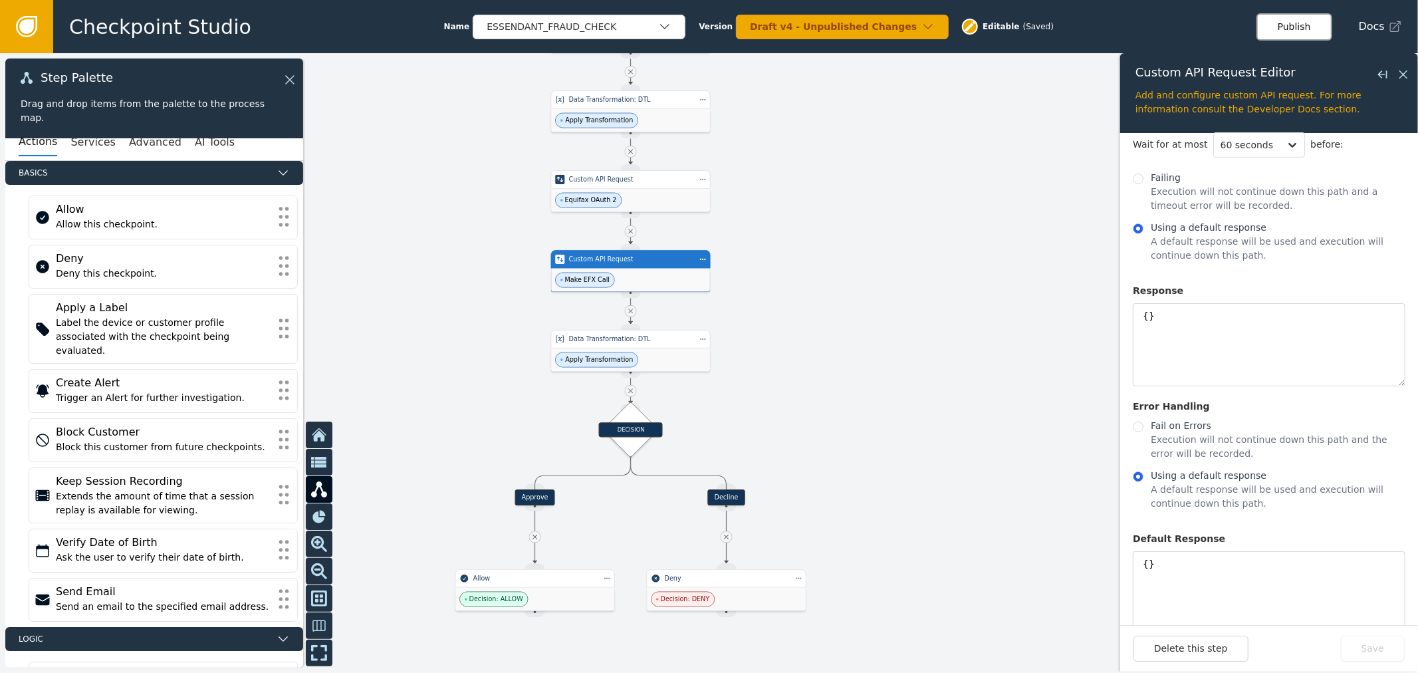
click at [1319, 38] on button "Publish" at bounding box center [1295, 26] width 76 height 27
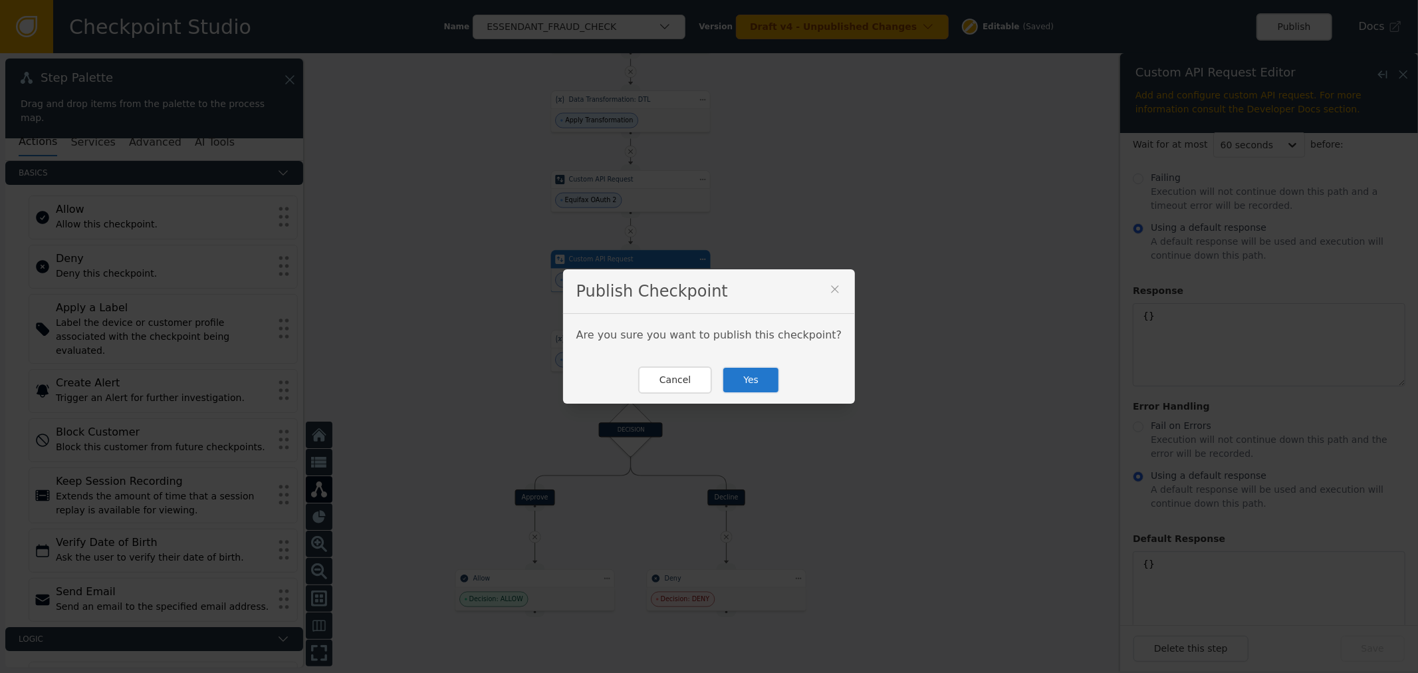
click at [741, 380] on button "Yes" at bounding box center [751, 379] width 58 height 27
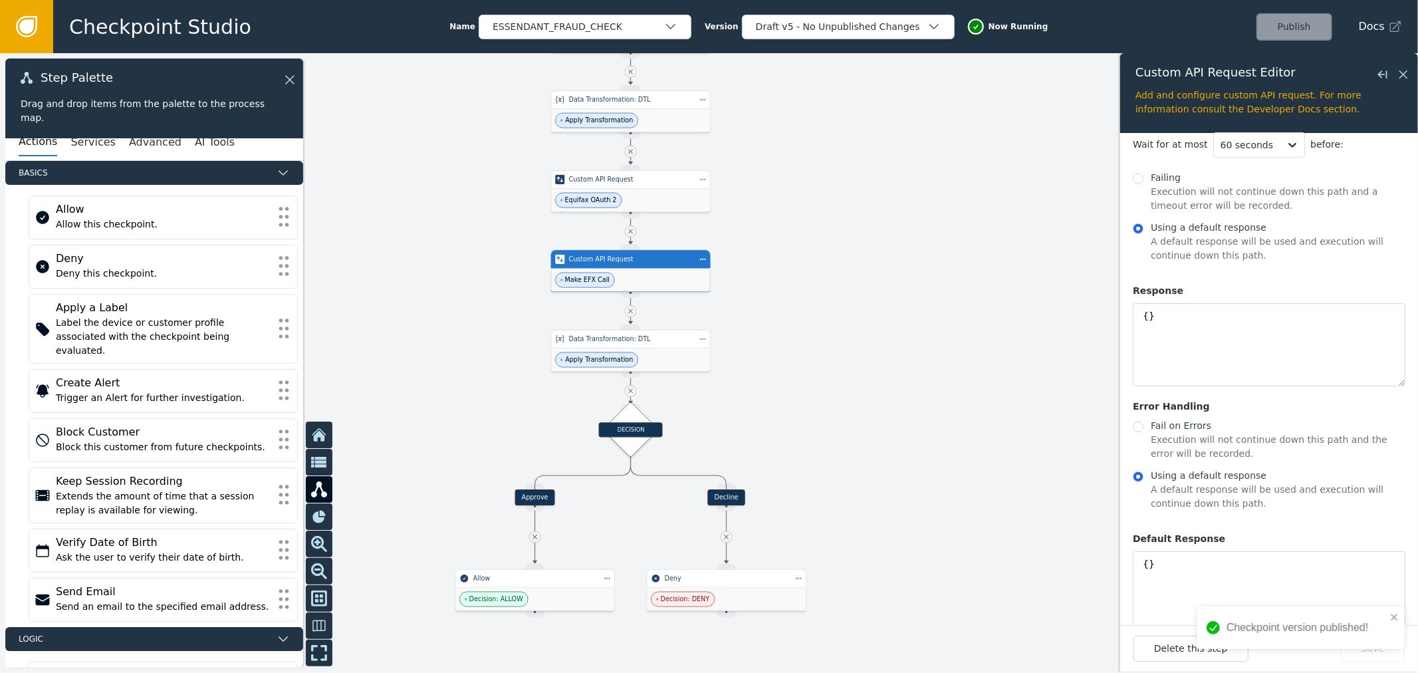
click at [747, 380] on div at bounding box center [709, 363] width 1418 height 620
click at [974, 240] on div at bounding box center [709, 363] width 1418 height 620
click at [1000, 400] on div at bounding box center [709, 363] width 1418 height 620
click at [1405, 77] on icon at bounding box center [1404, 74] width 15 height 15
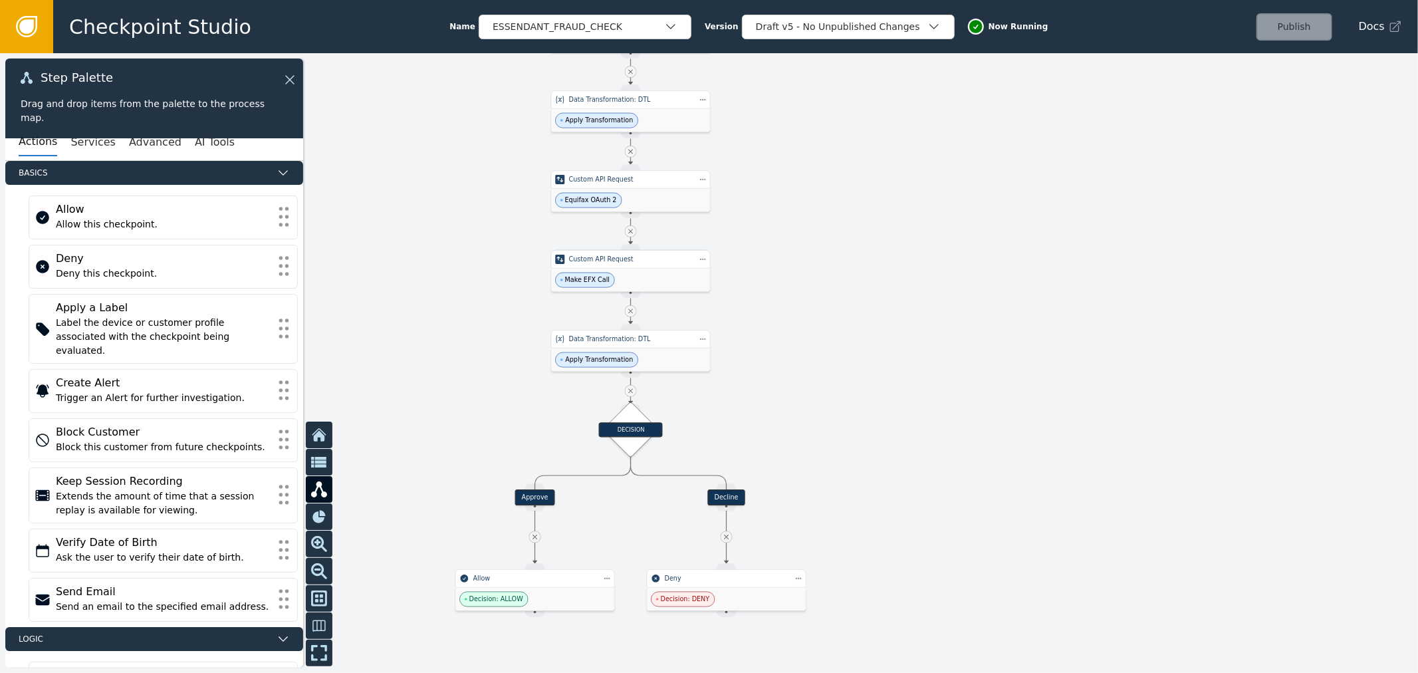
drag, startPoint x: 929, startPoint y: 439, endPoint x: 978, endPoint y: 265, distance: 181.0
click at [978, 265] on div at bounding box center [709, 363] width 1418 height 620
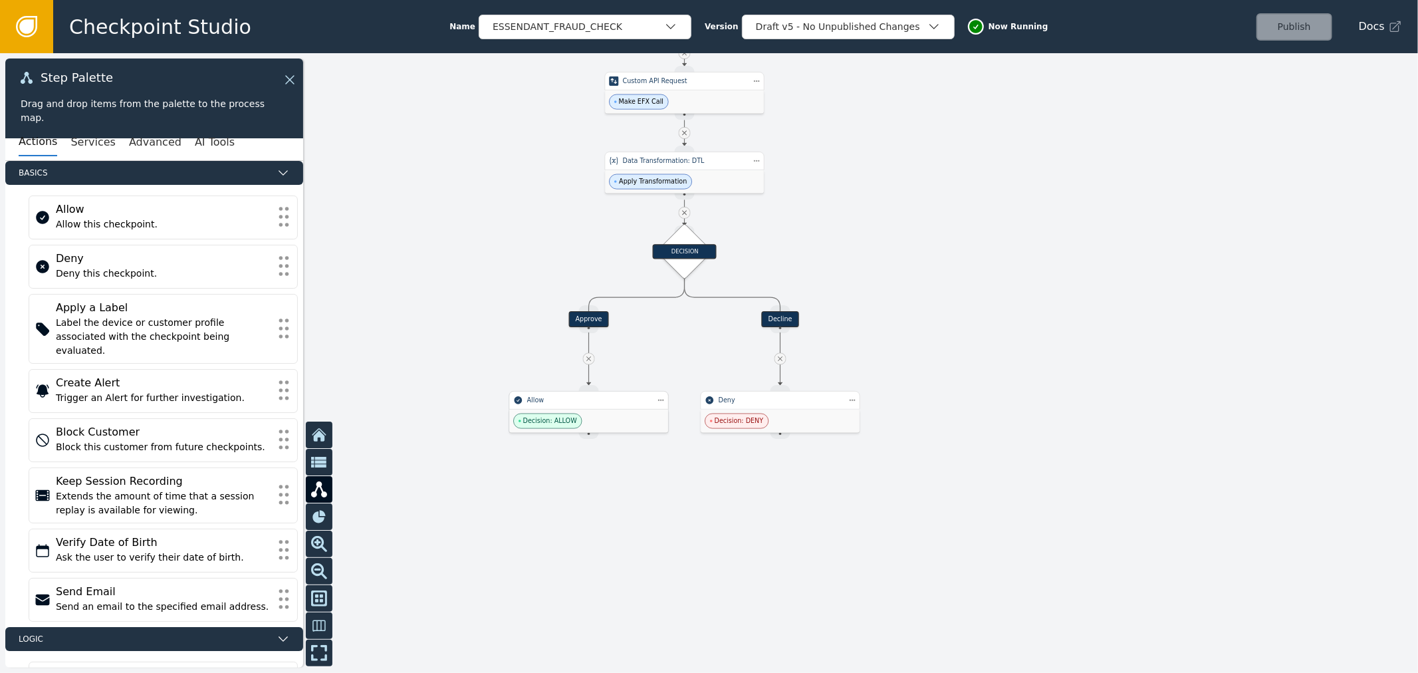
click at [605, 402] on div "Allow" at bounding box center [589, 400] width 124 height 9
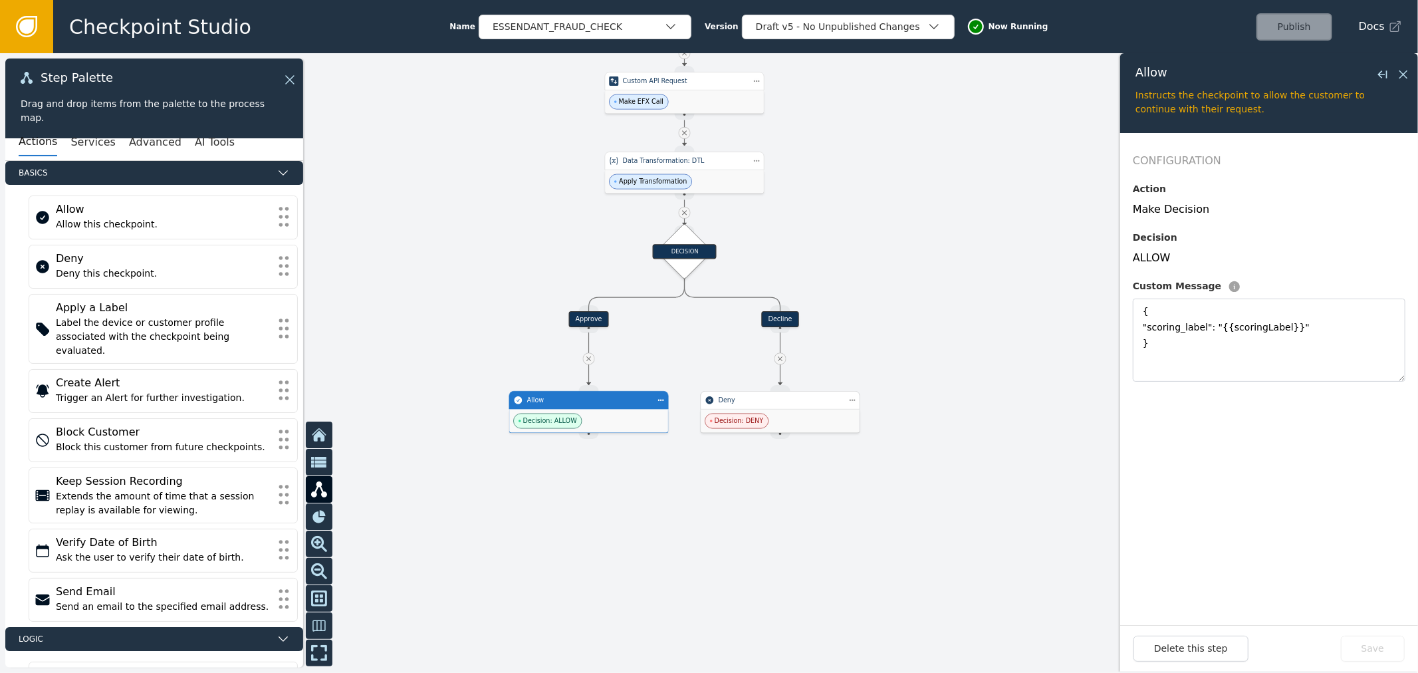
click at [840, 404] on div "Deny" at bounding box center [781, 400] width 124 height 9
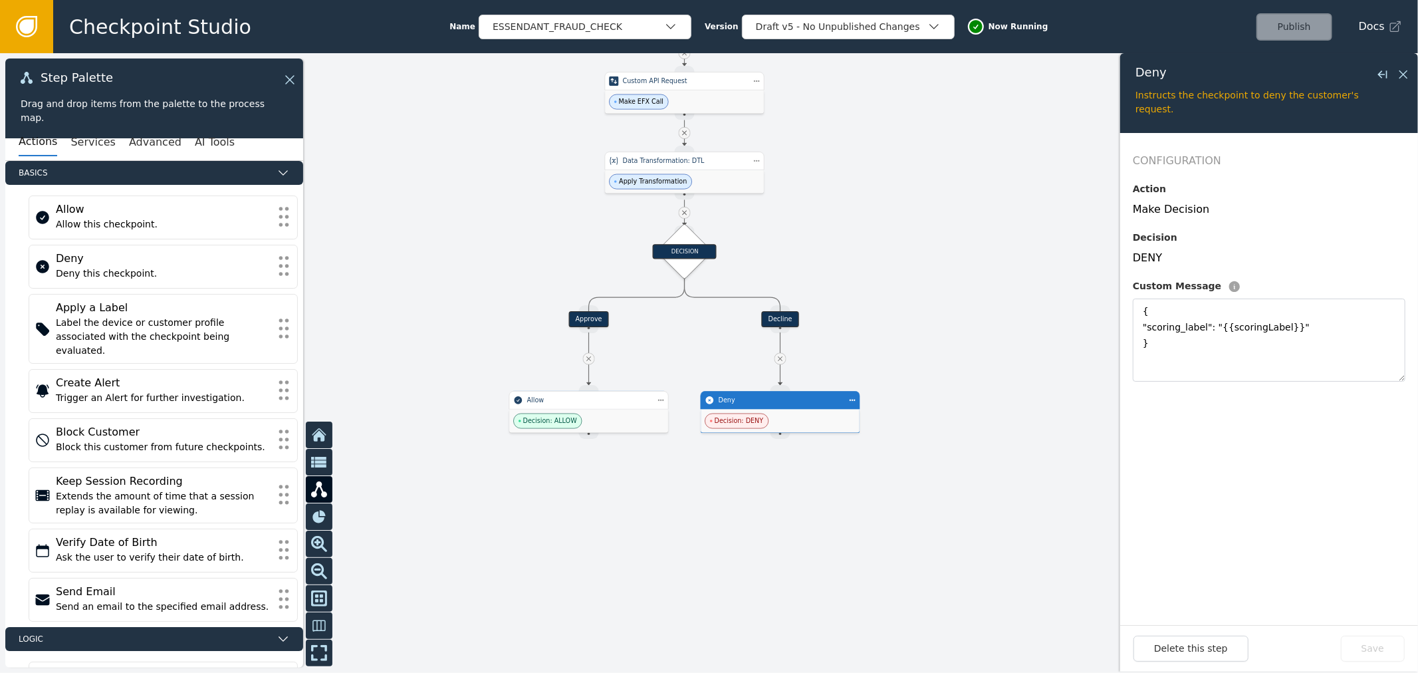
click at [909, 236] on div at bounding box center [709, 363] width 1418 height 620
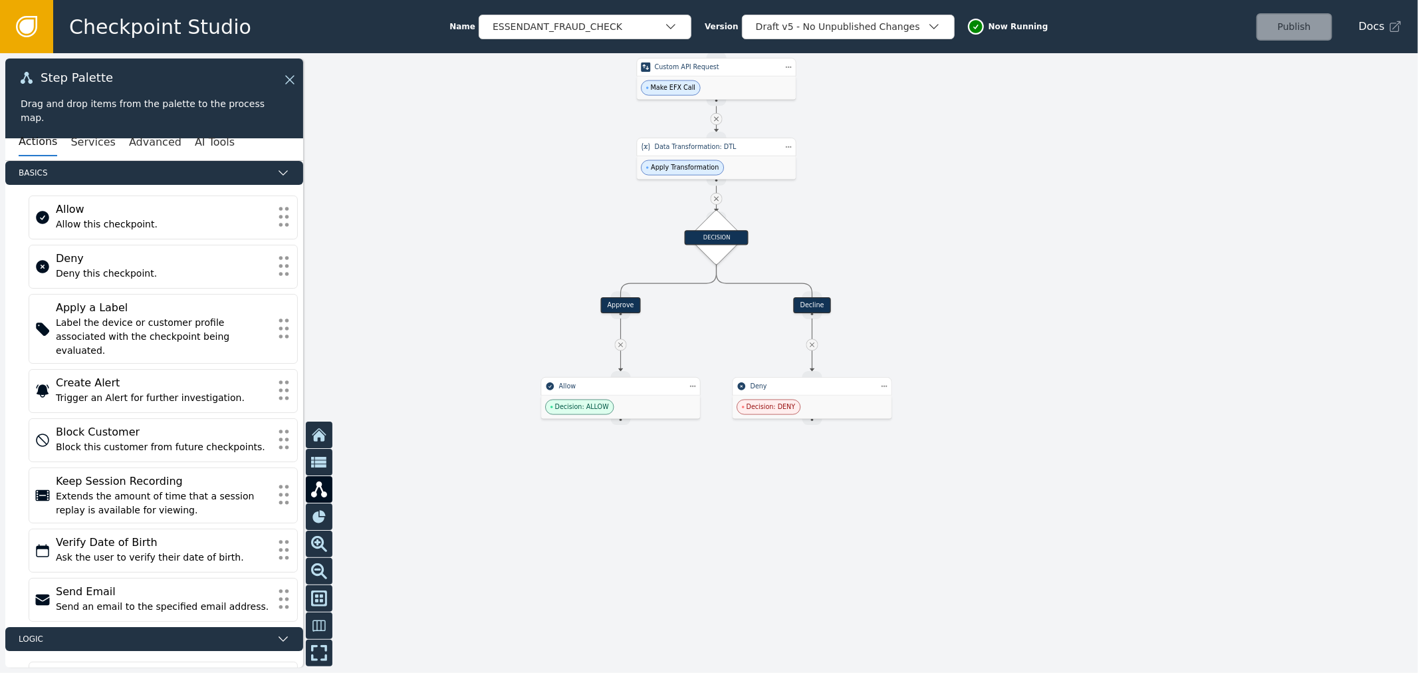
drag, startPoint x: 1165, startPoint y: 321, endPoint x: 1197, endPoint y: 307, distance: 34.8
click at [1197, 307] on div at bounding box center [709, 363] width 1418 height 620
click at [588, 396] on div "Decision: ALLOW" at bounding box center [620, 407] width 159 height 23
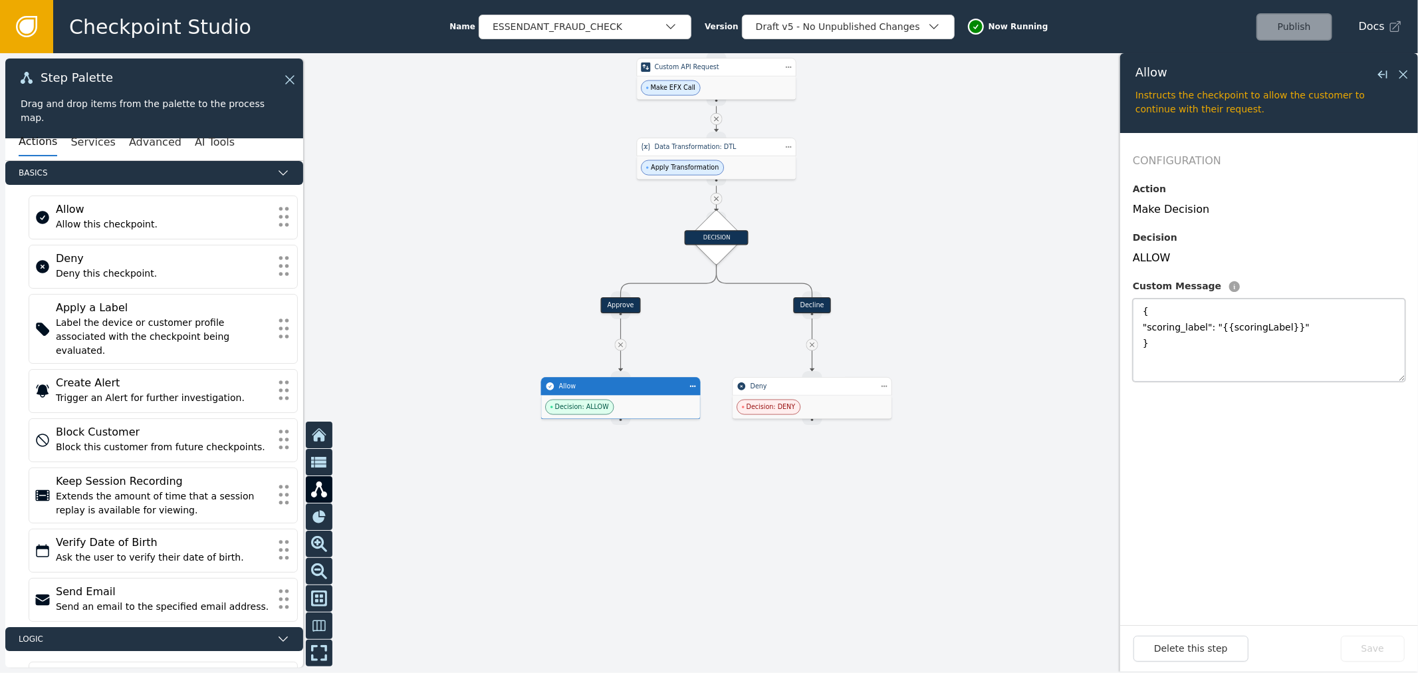
click at [1180, 324] on textarea "{ "scoring_label": "{{scoringLabel}}" }" at bounding box center [1269, 340] width 273 height 83
click at [1180, 323] on textarea "{ "scoring_label": "{{scoringLabel}}" }" at bounding box center [1269, 340] width 273 height 83
click at [1379, 646] on button "Save" at bounding box center [1373, 649] width 64 height 26
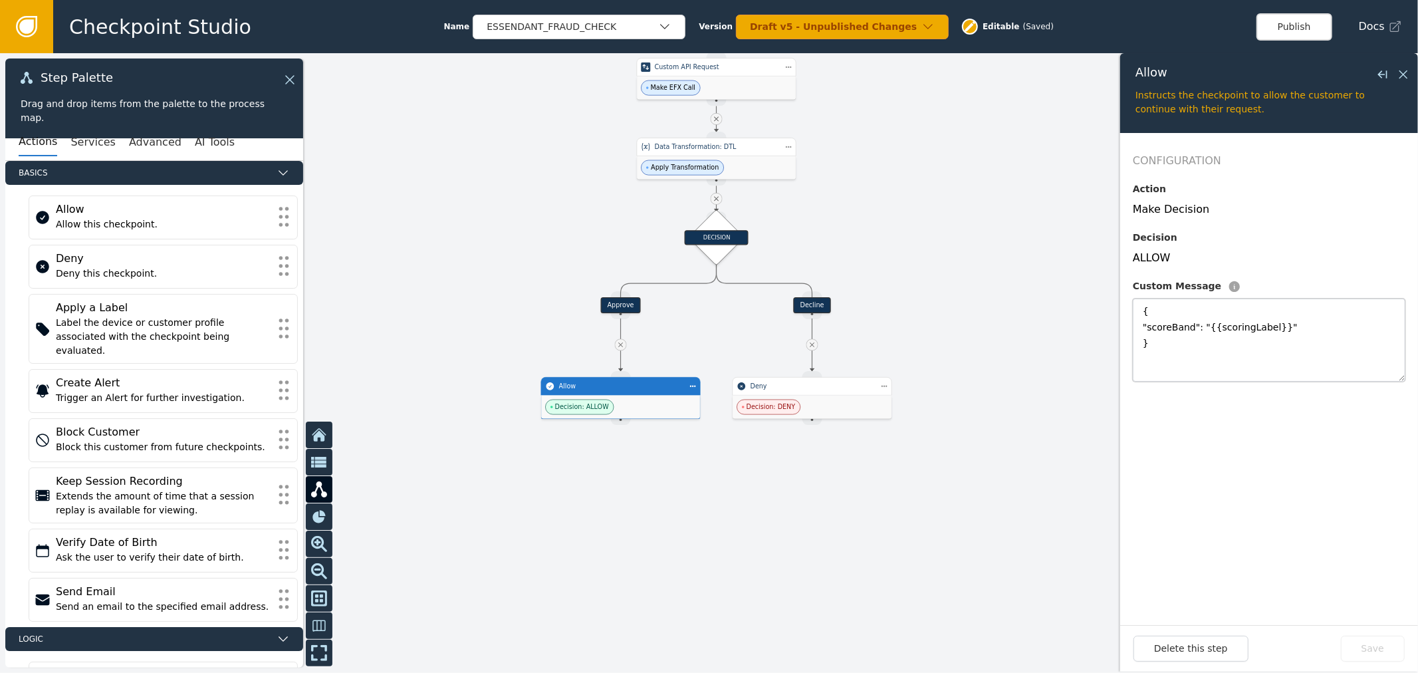
click at [1168, 327] on textarea "{ "scoreBand": "{{scoringLabel}}" }" at bounding box center [1269, 340] width 273 height 83
click at [785, 410] on span "Decision: DENY" at bounding box center [771, 406] width 49 height 9
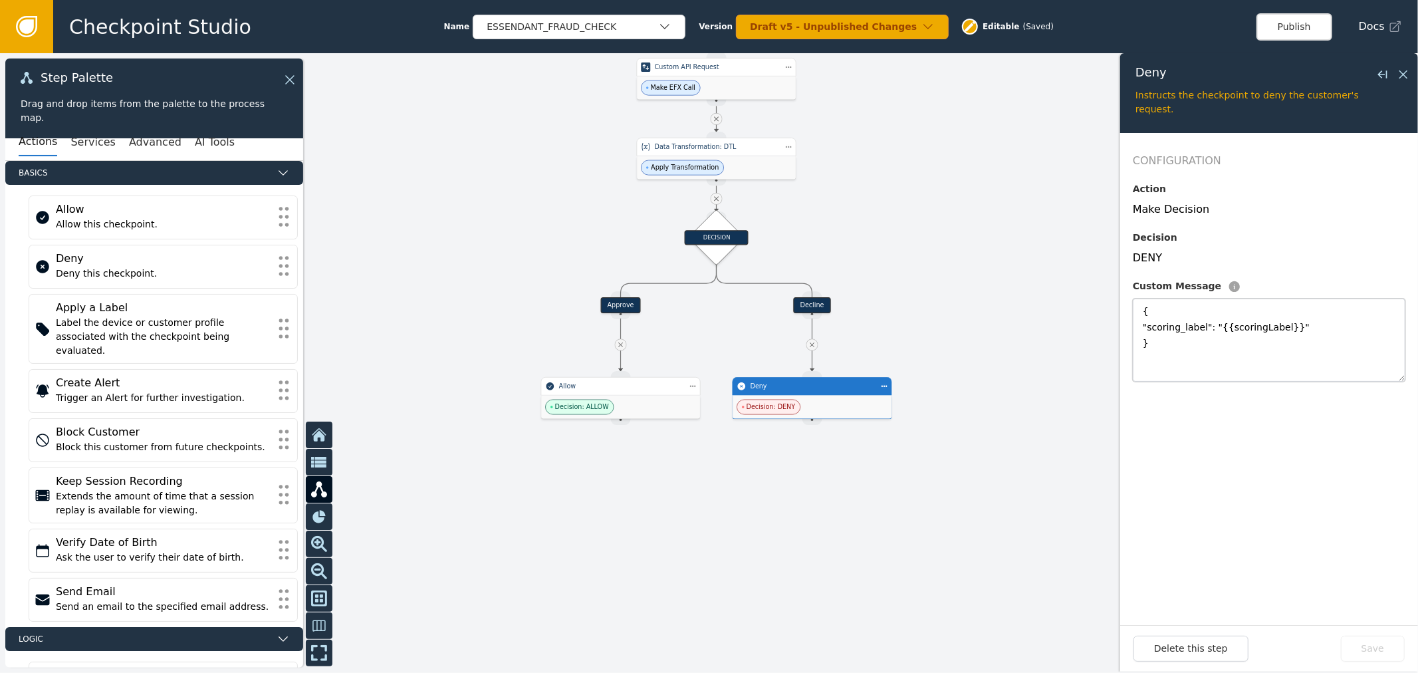
click at [1184, 326] on textarea "{ "scoring_label": "{{scoringLabel}}" }" at bounding box center [1269, 340] width 273 height 83
paste textarea "eBand"
type textarea "{ "scoreBand": "{{scoringLabel}}" }"
click at [1389, 648] on button "Save" at bounding box center [1373, 649] width 64 height 26
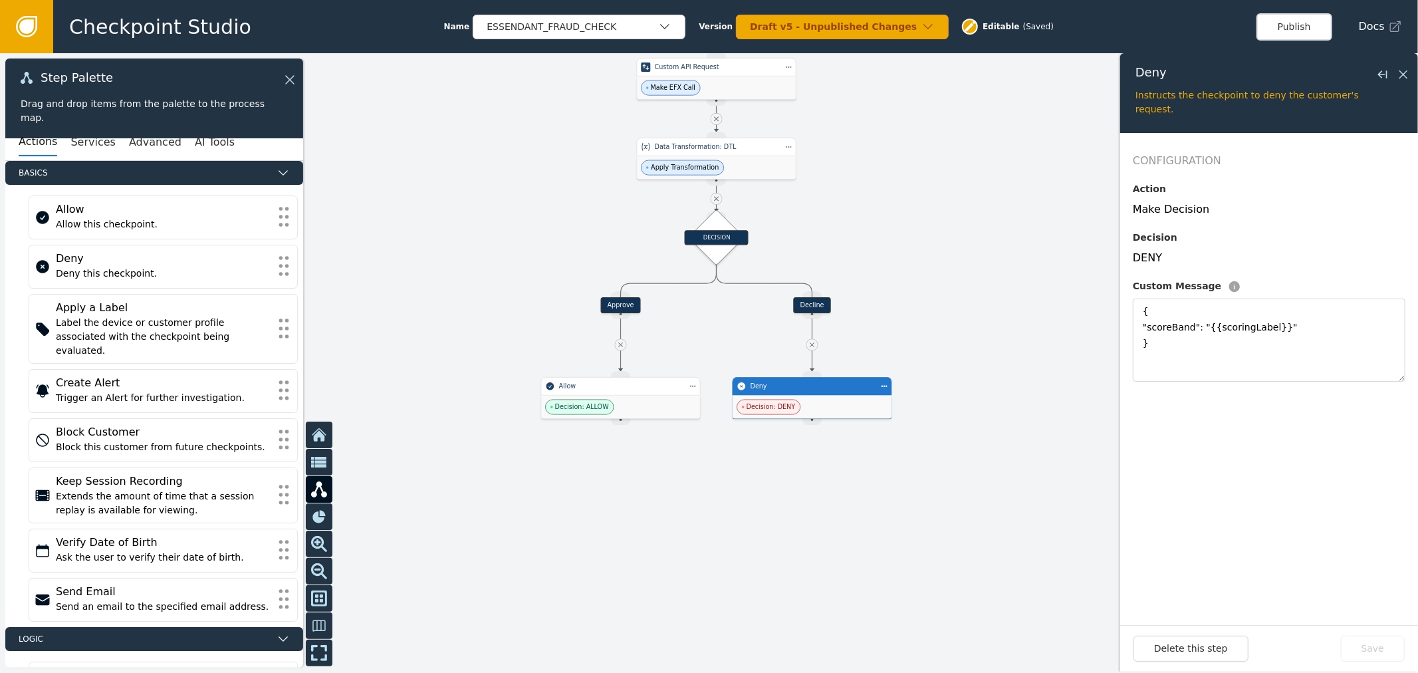
click at [1304, 41] on div "Checkpoint Studio Name ESSENDANT_FRAUD_CHECK Version Draft v5 - Unpublished Cha…" at bounding box center [735, 26] width 1365 height 53
click at [1323, 27] on button "Publish" at bounding box center [1295, 26] width 76 height 27
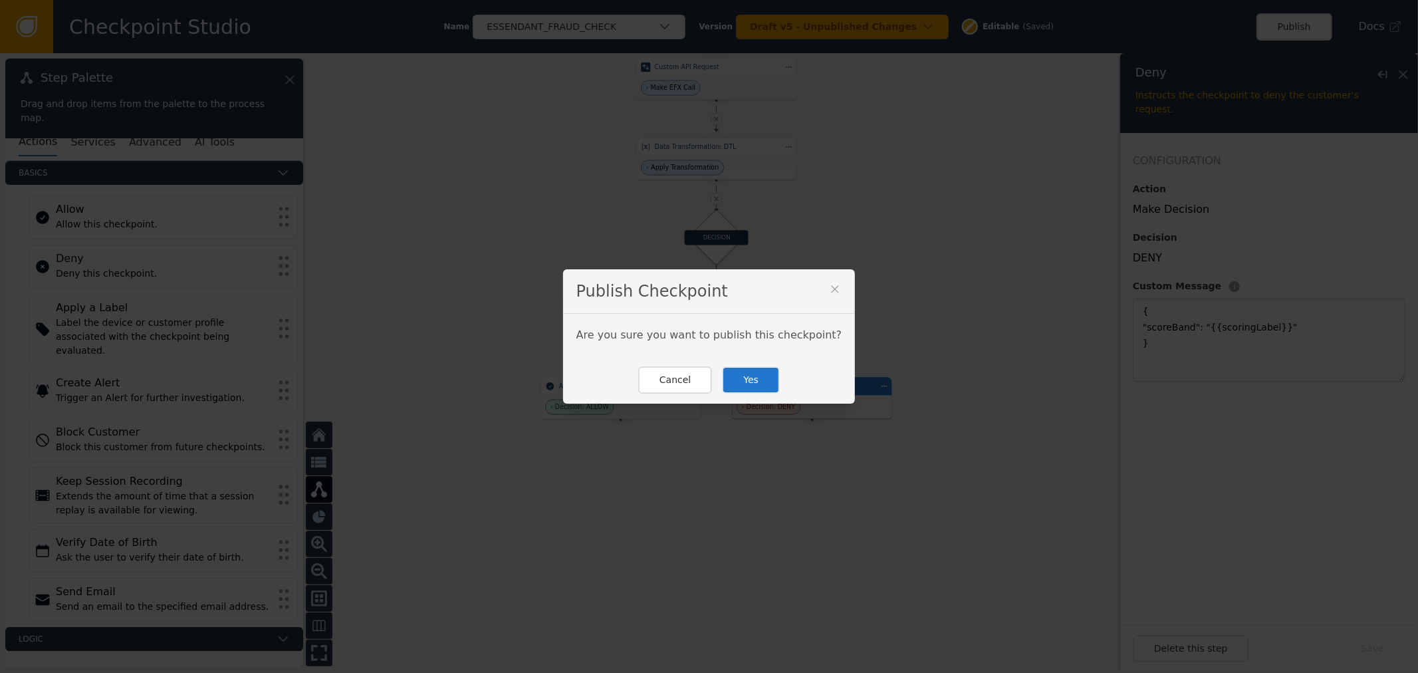
click at [754, 383] on button "Yes" at bounding box center [751, 379] width 58 height 27
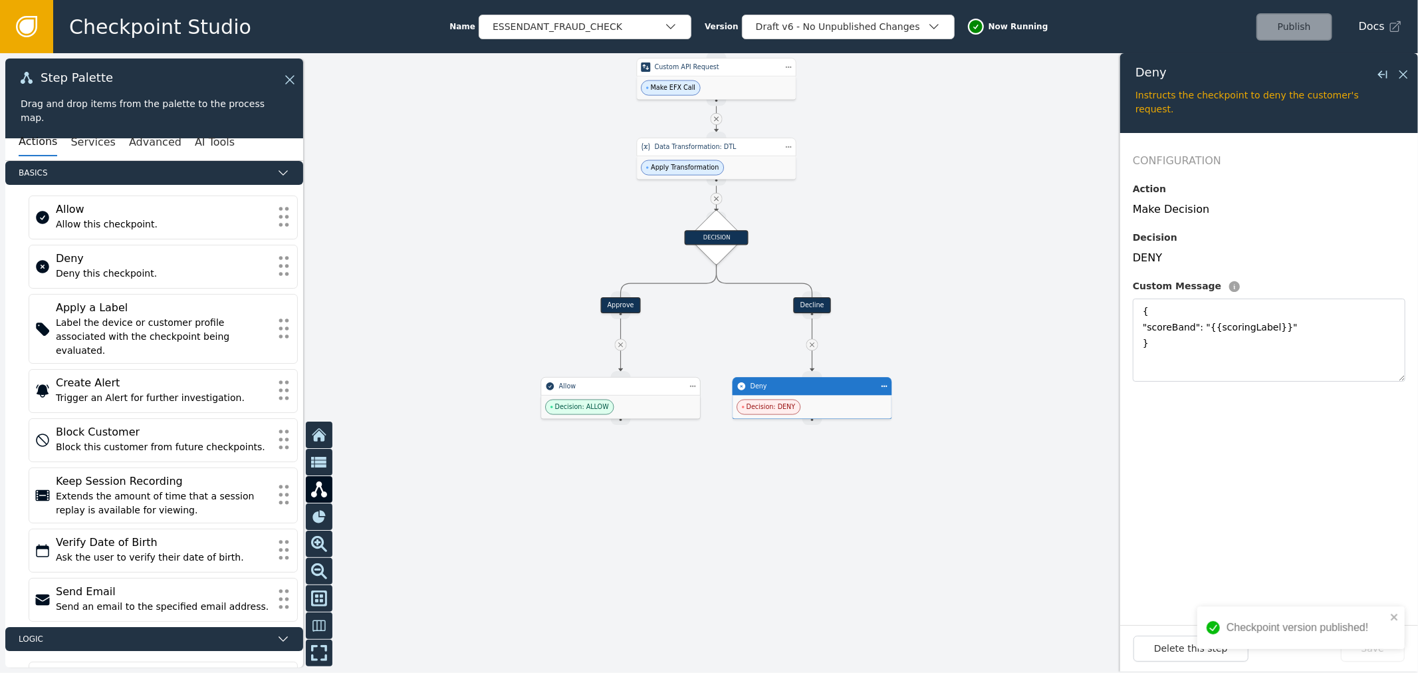
click at [618, 404] on div "Decision: ALLOW" at bounding box center [620, 407] width 159 height 23
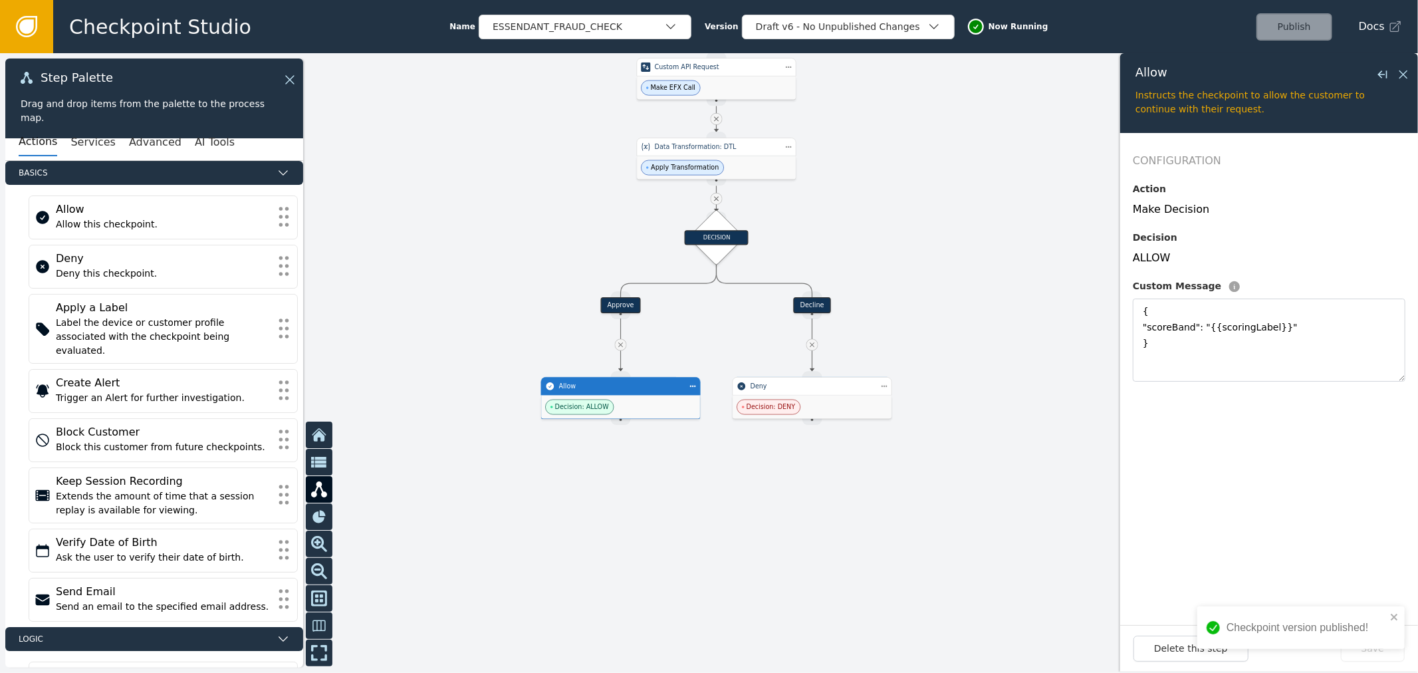
click at [1018, 407] on div at bounding box center [709, 363] width 1418 height 620
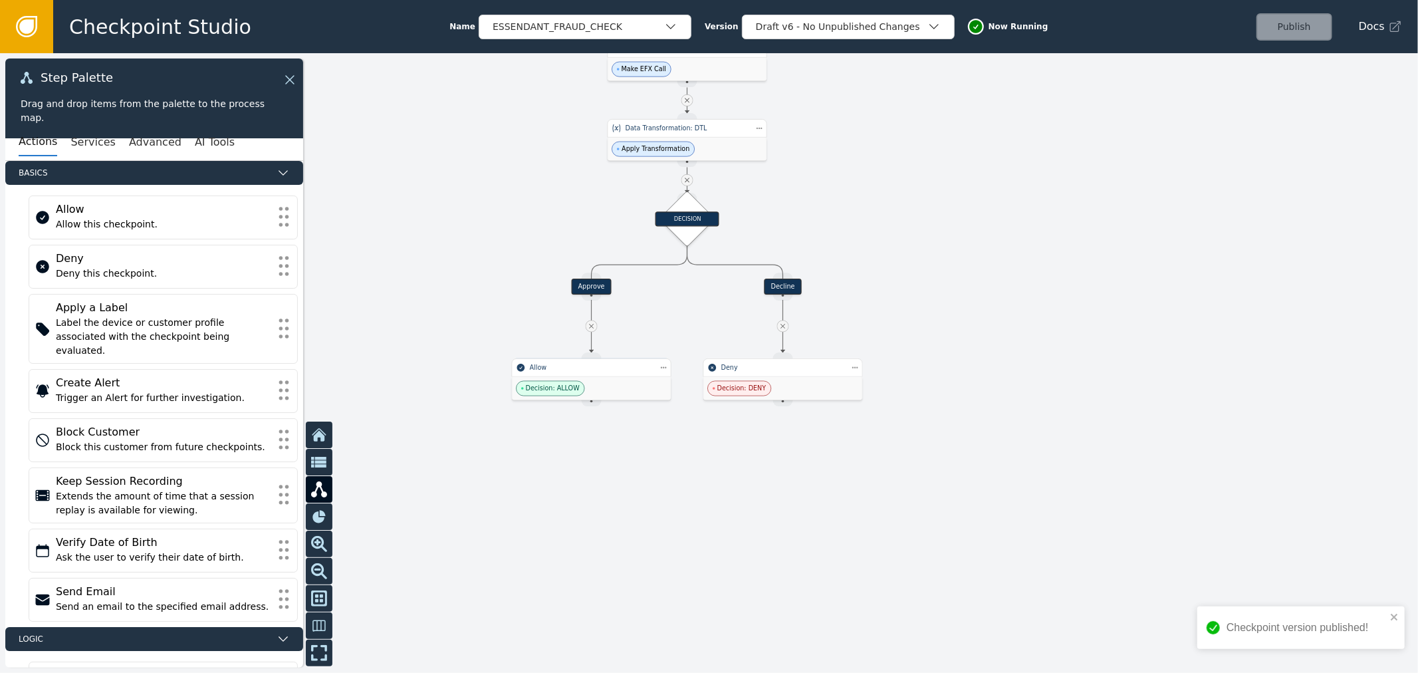
drag, startPoint x: 1011, startPoint y: 463, endPoint x: 982, endPoint y: 444, distance: 34.7
click at [982, 444] on div at bounding box center [709, 363] width 1418 height 620
click at [1190, 330] on div at bounding box center [709, 363] width 1418 height 620
click at [593, 386] on div "Decision: ALLOW" at bounding box center [591, 388] width 159 height 23
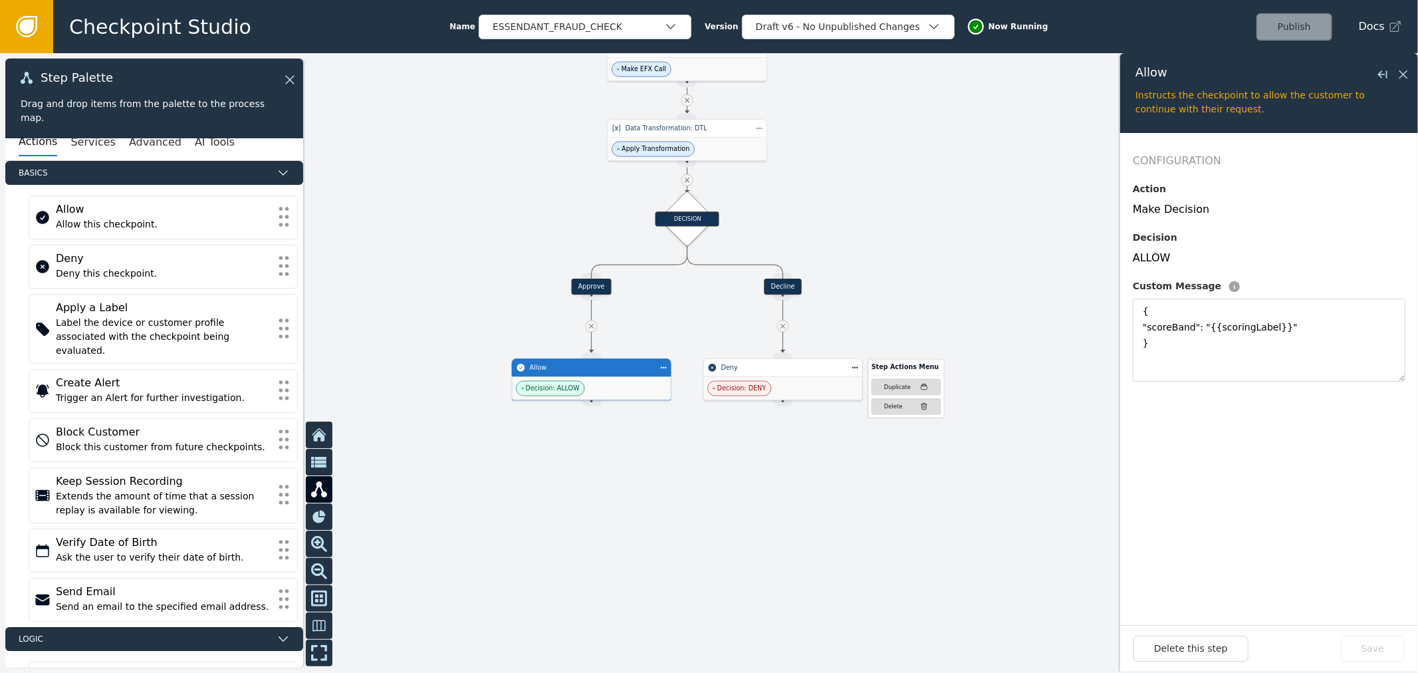
click at [853, 373] on div "Step Actions Menu Duplicate Delete" at bounding box center [897, 390] width 96 height 55
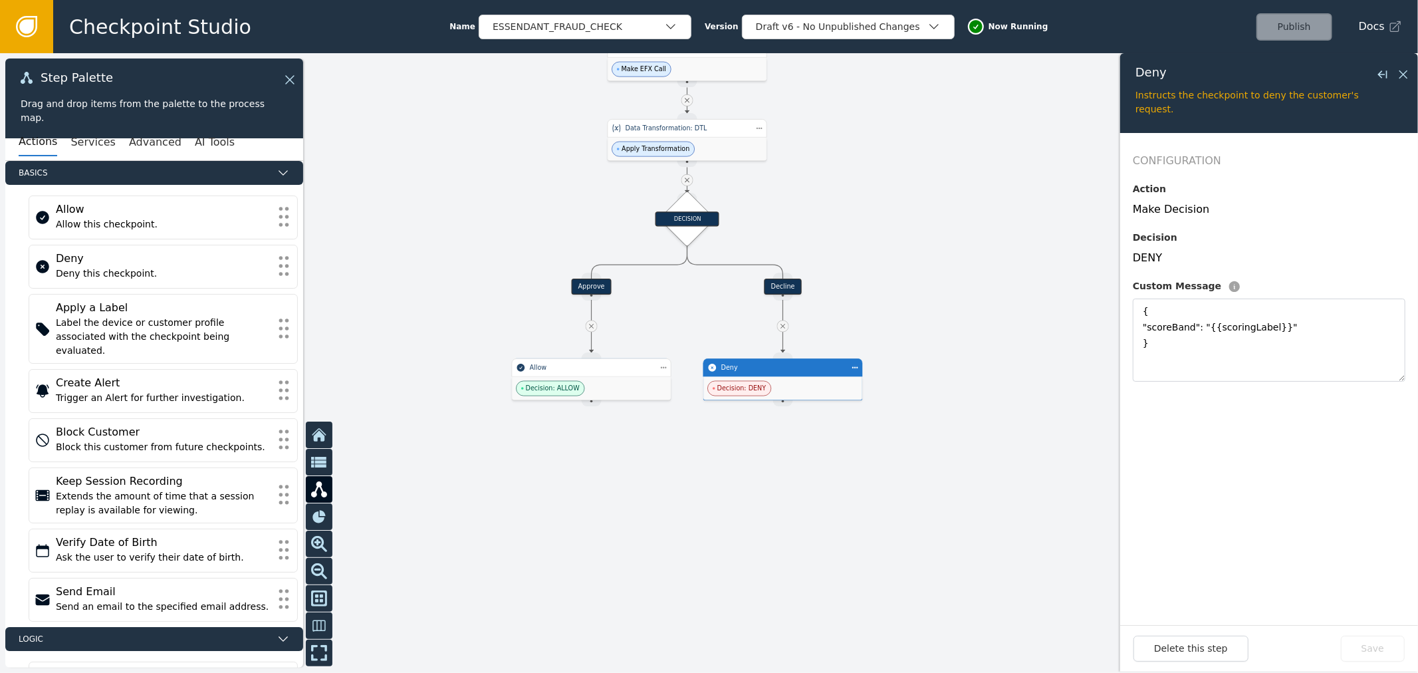
click at [966, 287] on div at bounding box center [709, 363] width 1418 height 620
